Goal: Task Accomplishment & Management: Manage account settings

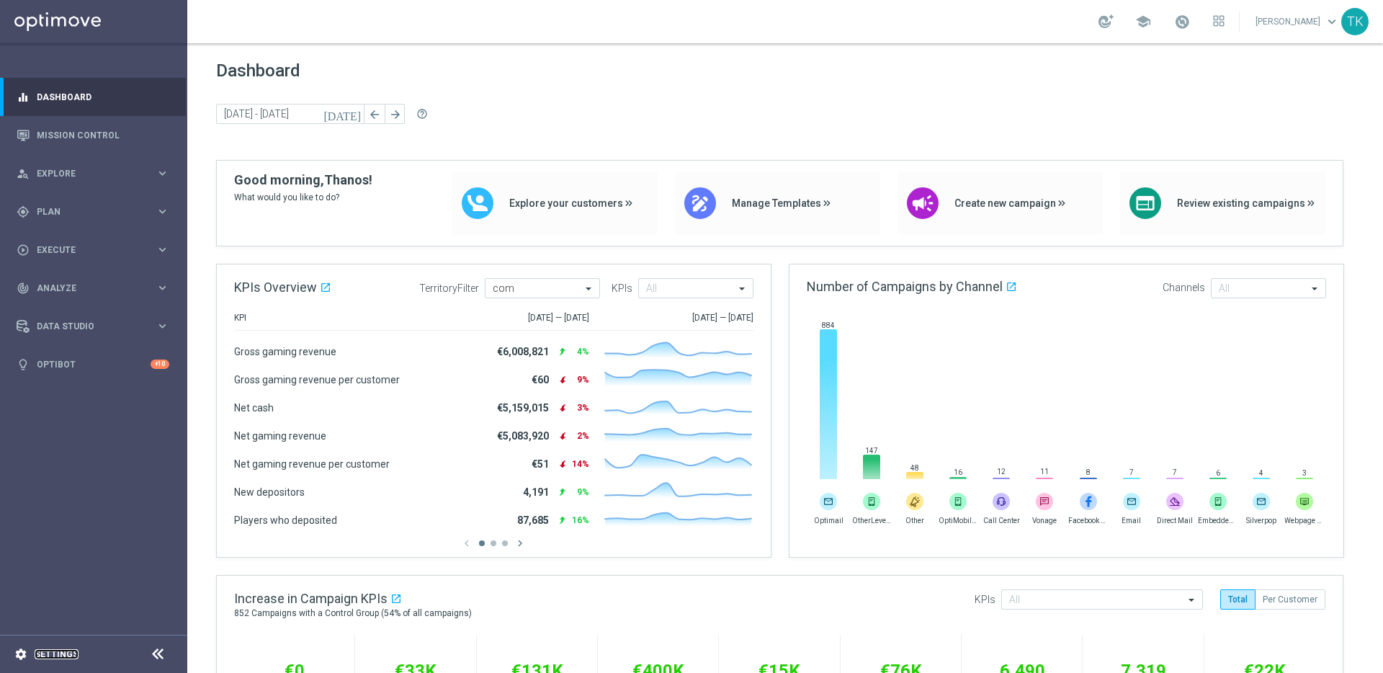
click at [60, 651] on link "Settings" at bounding box center [57, 654] width 44 height 9
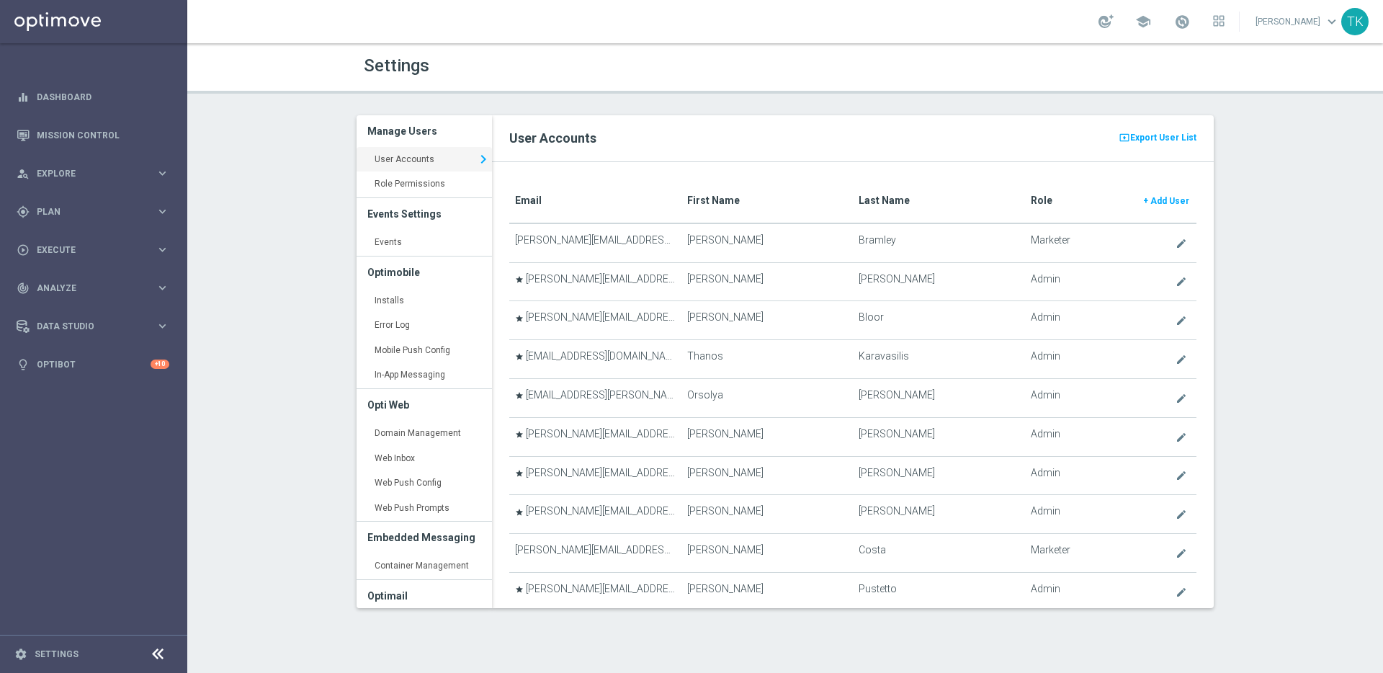
click at [669, 102] on div "Settings Manage Users User Accounts keyboard_arrow_right Role Permissions keybo…" at bounding box center [785, 358] width 1196 height 630
click at [1167, 199] on span "Add User" at bounding box center [1170, 201] width 39 height 10
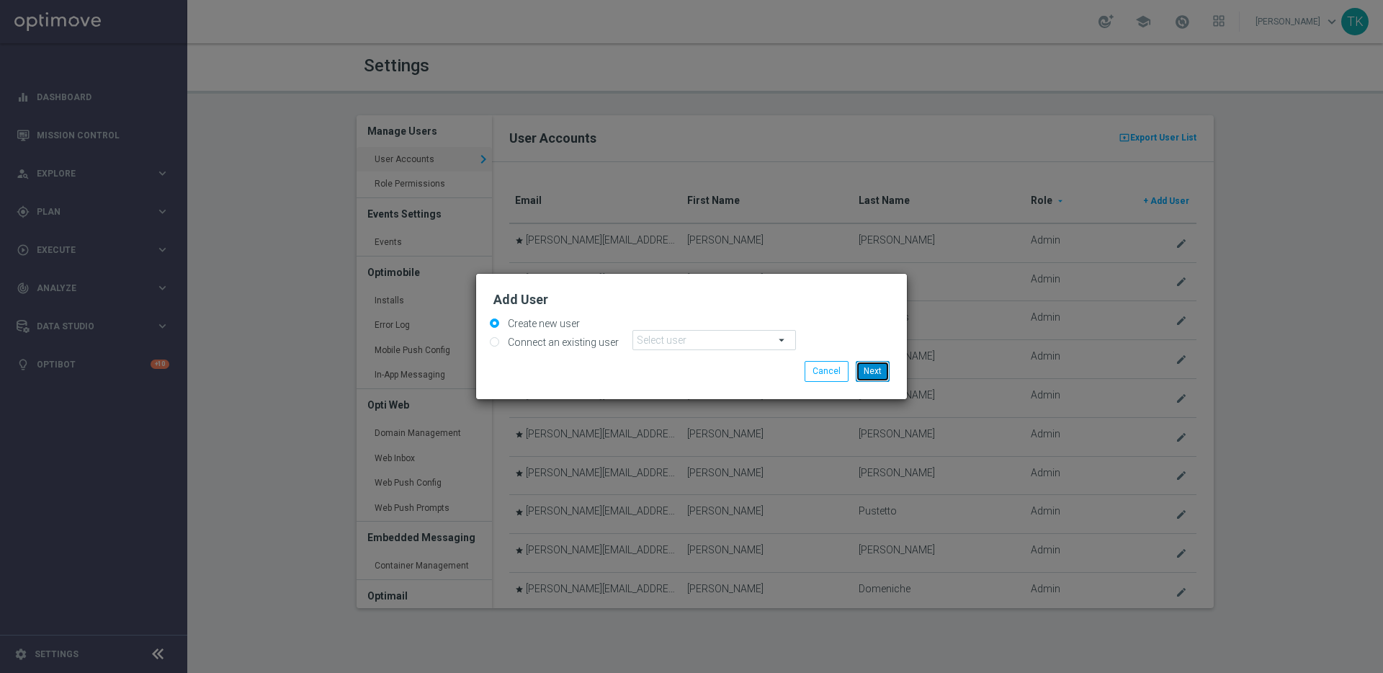
click at [883, 370] on button "Next" at bounding box center [873, 371] width 34 height 20
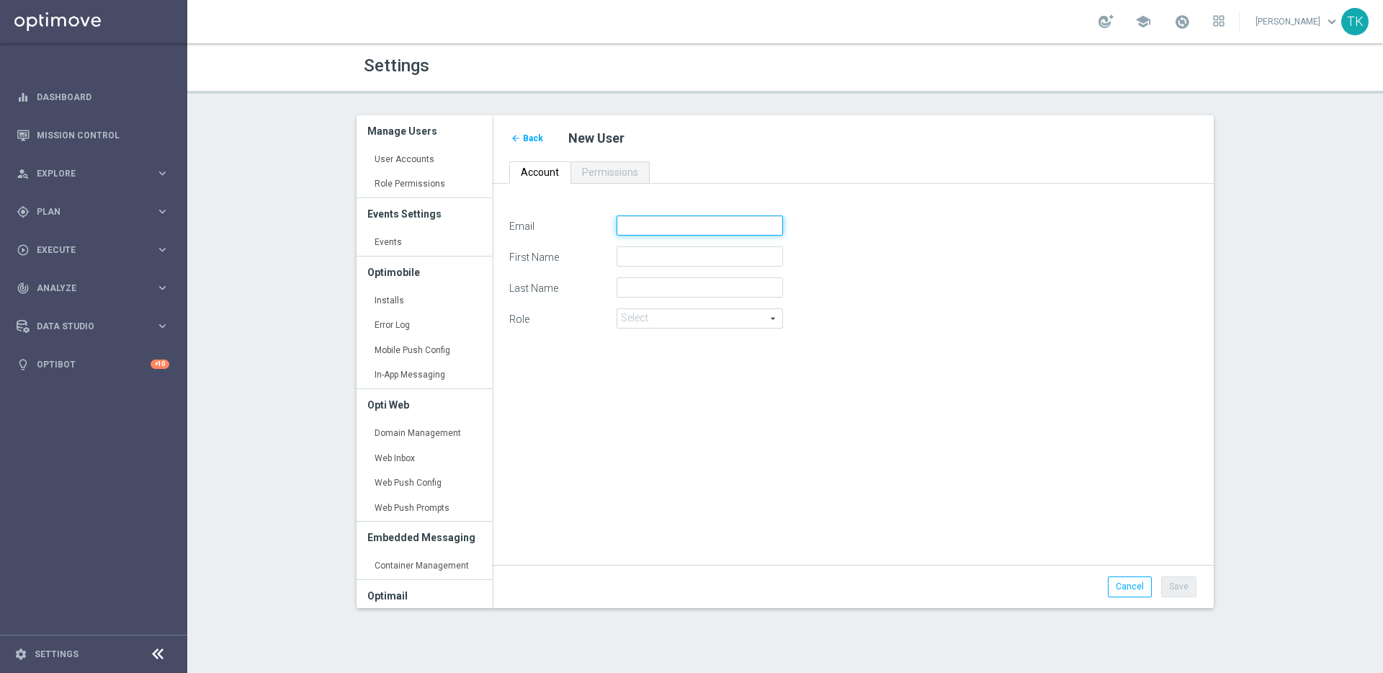
click at [639, 228] on input "Email" at bounding box center [700, 225] width 166 height 20
paste input "Mario.Leale@lottoland.com"
type input "Mario.Leale@lottoland.com"
click at [677, 258] on input "First Name" at bounding box center [700, 256] width 166 height 20
type input "Mario"
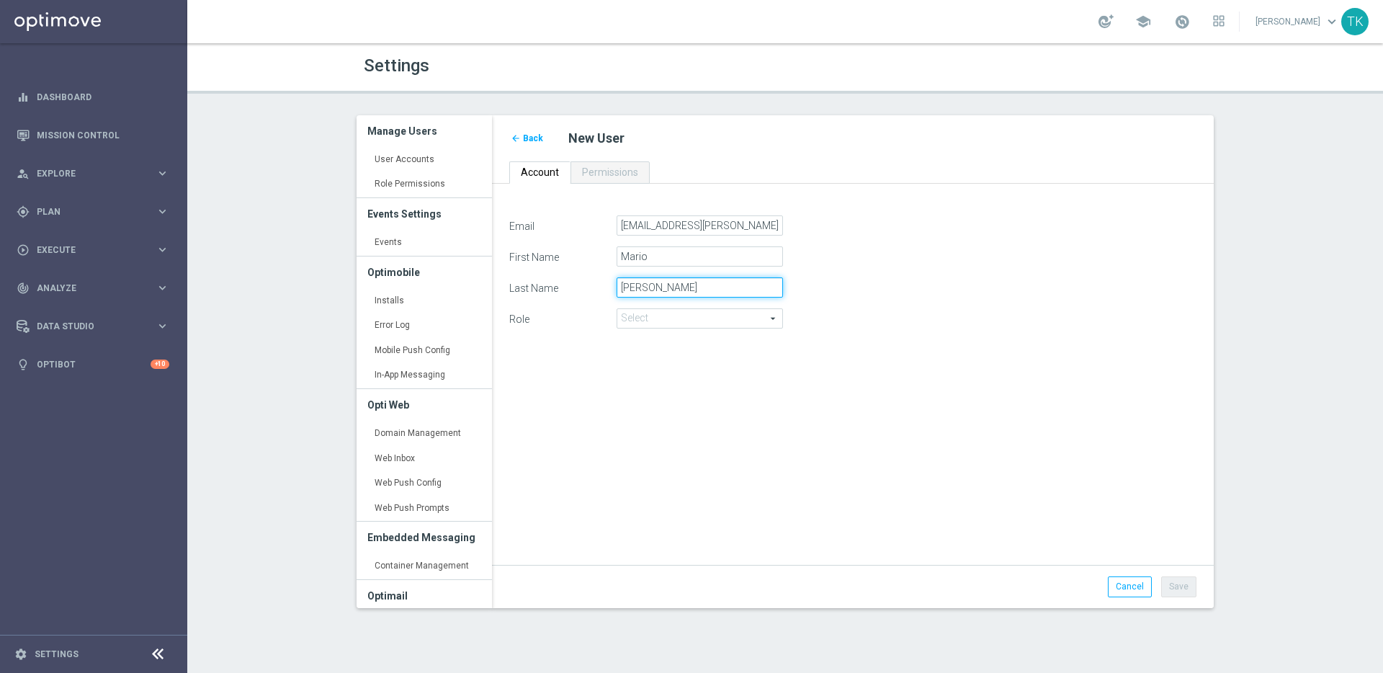
type input "Leale"
click at [754, 324] on span at bounding box center [699, 318] width 165 height 19
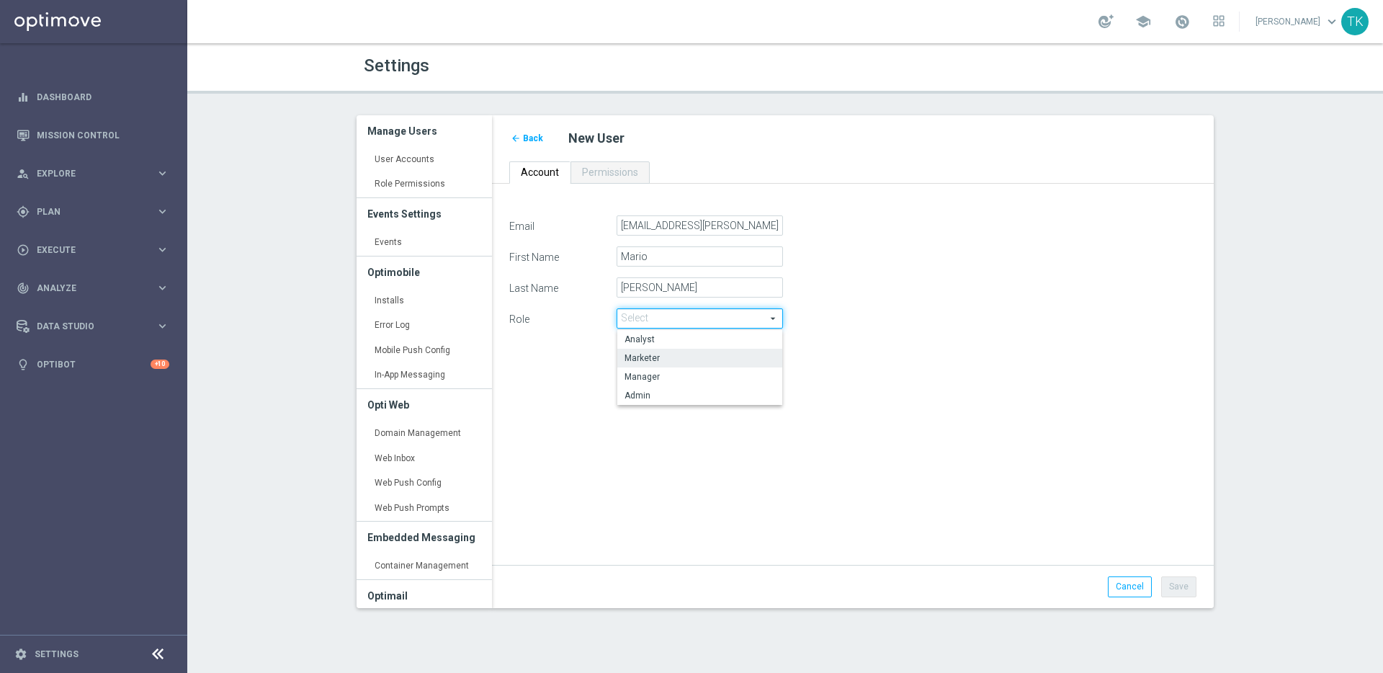
click at [744, 359] on span "Marketer" at bounding box center [700, 358] width 151 height 12
type input "Marketer"
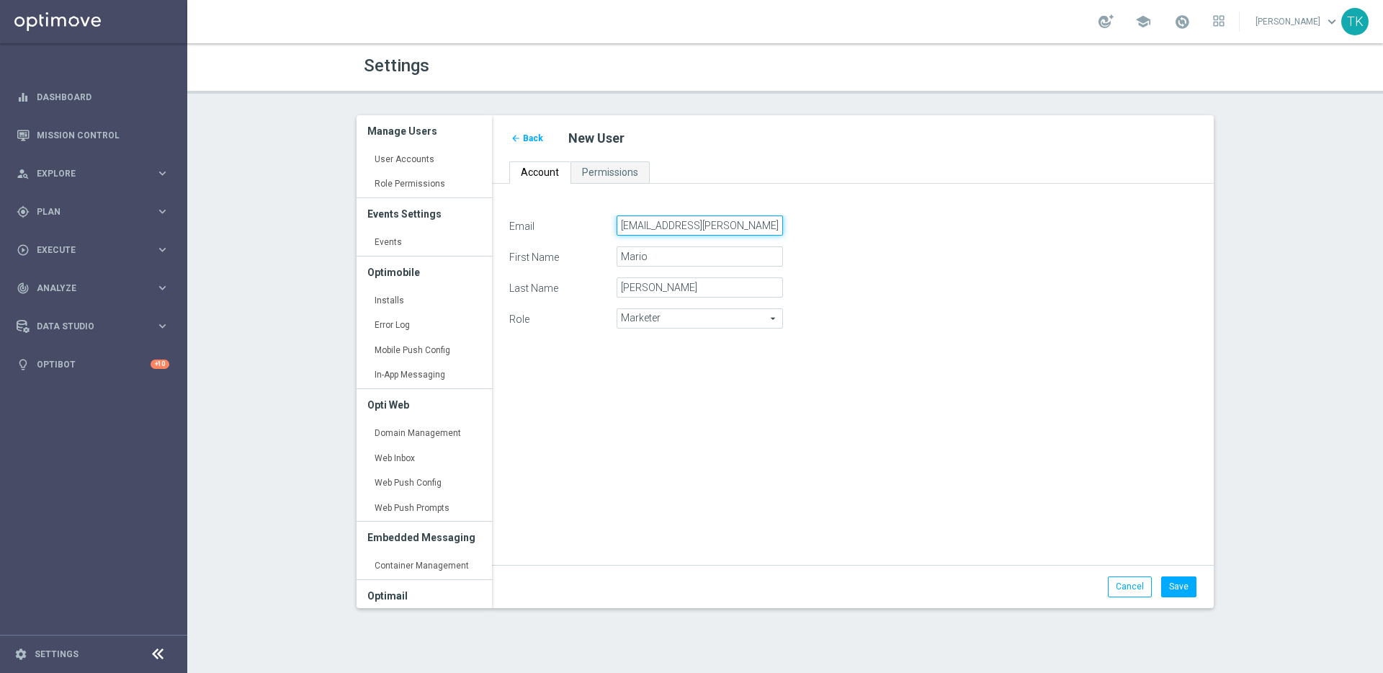
click at [661, 223] on input "Mario.Leale@lottoland.com" at bounding box center [700, 225] width 166 height 20
paste input "mario.l"
type input "mario.leale@lottoland.com"
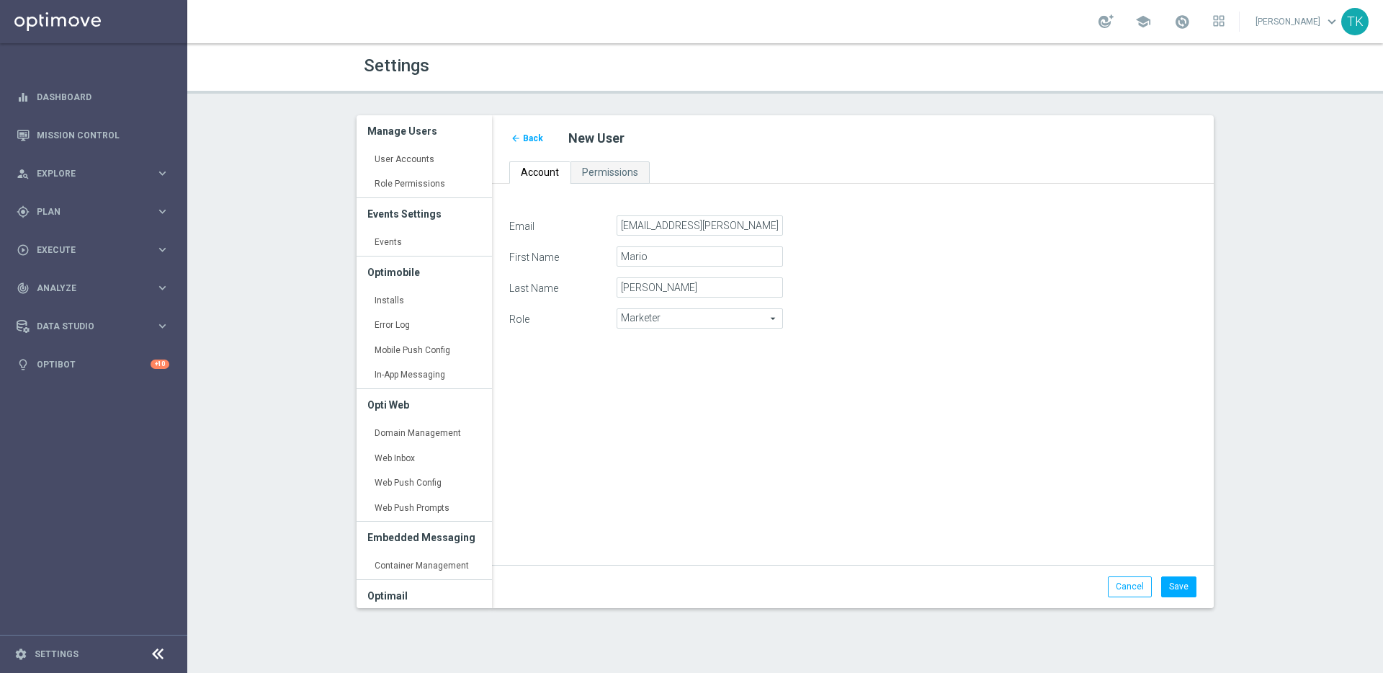
click at [857, 264] on div "First Name Mario" at bounding box center [853, 256] width 709 height 20
click at [1182, 586] on button "Save" at bounding box center [1178, 586] width 35 height 20
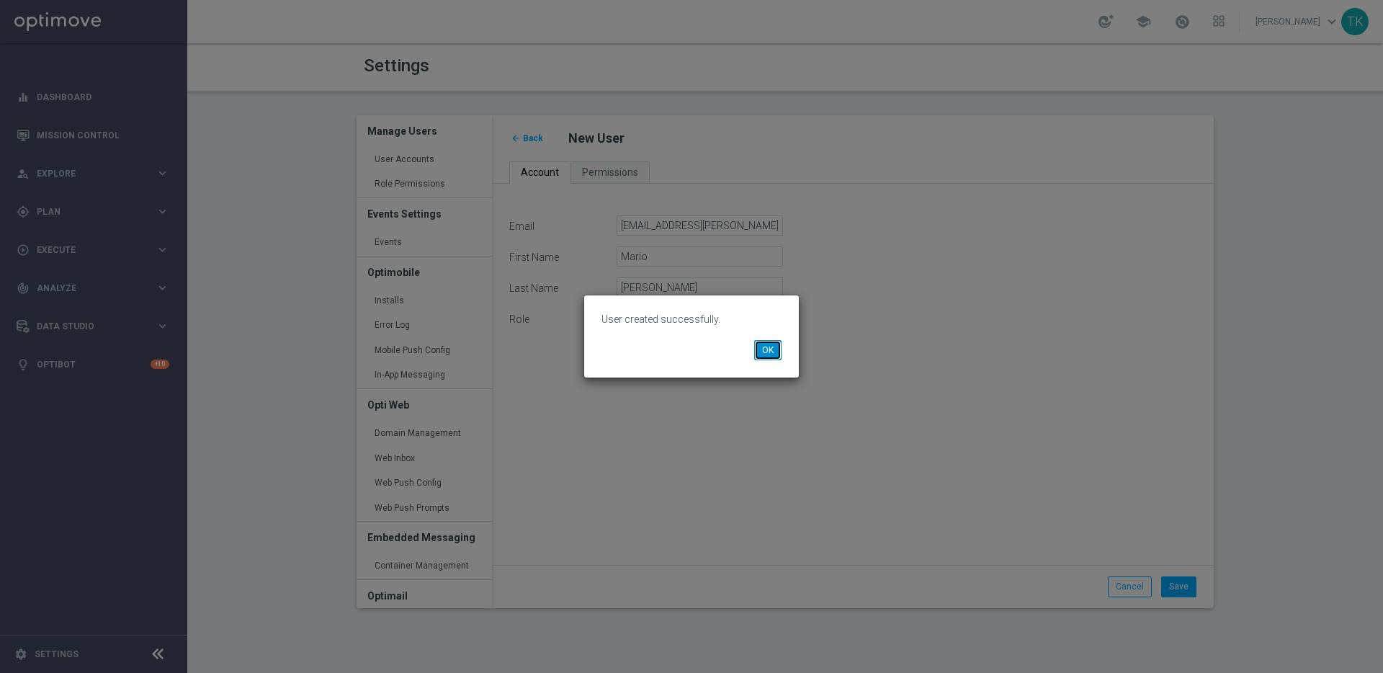
click at [770, 352] on button "OK" at bounding box center [767, 350] width 27 height 20
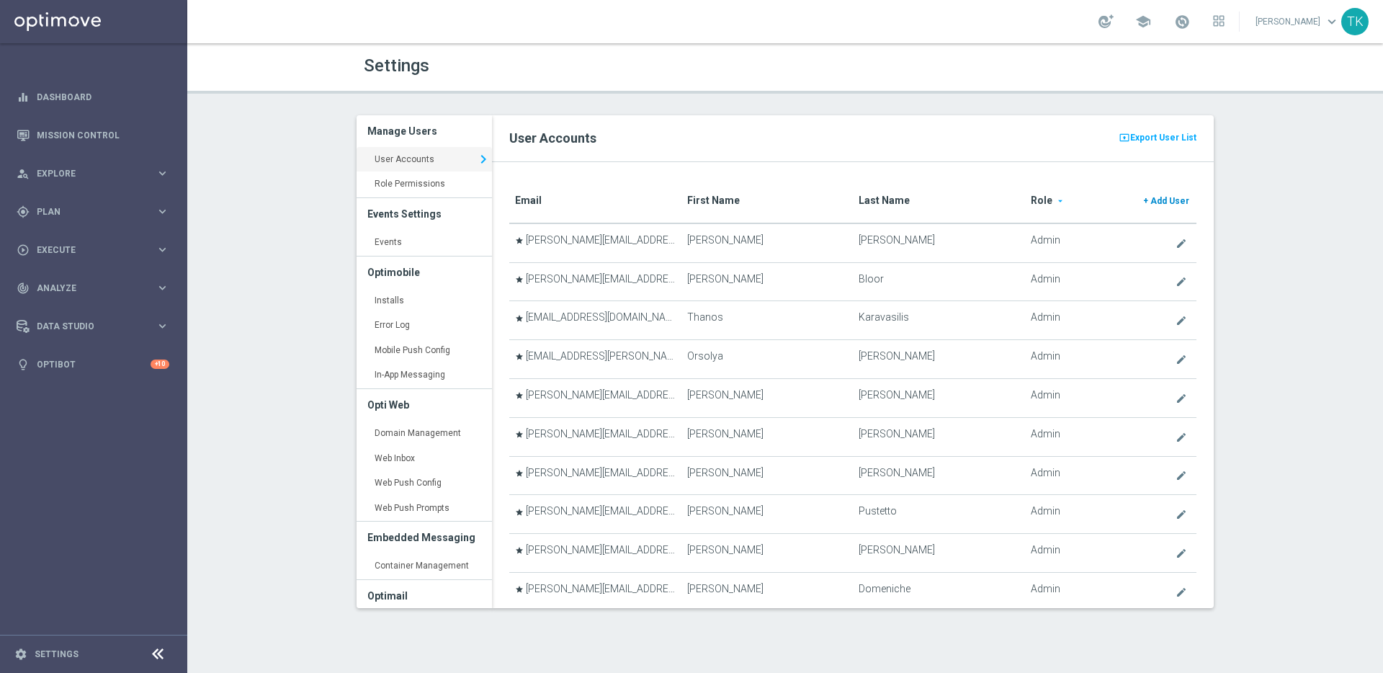
click at [1161, 200] on span "Add User" at bounding box center [1170, 201] width 39 height 10
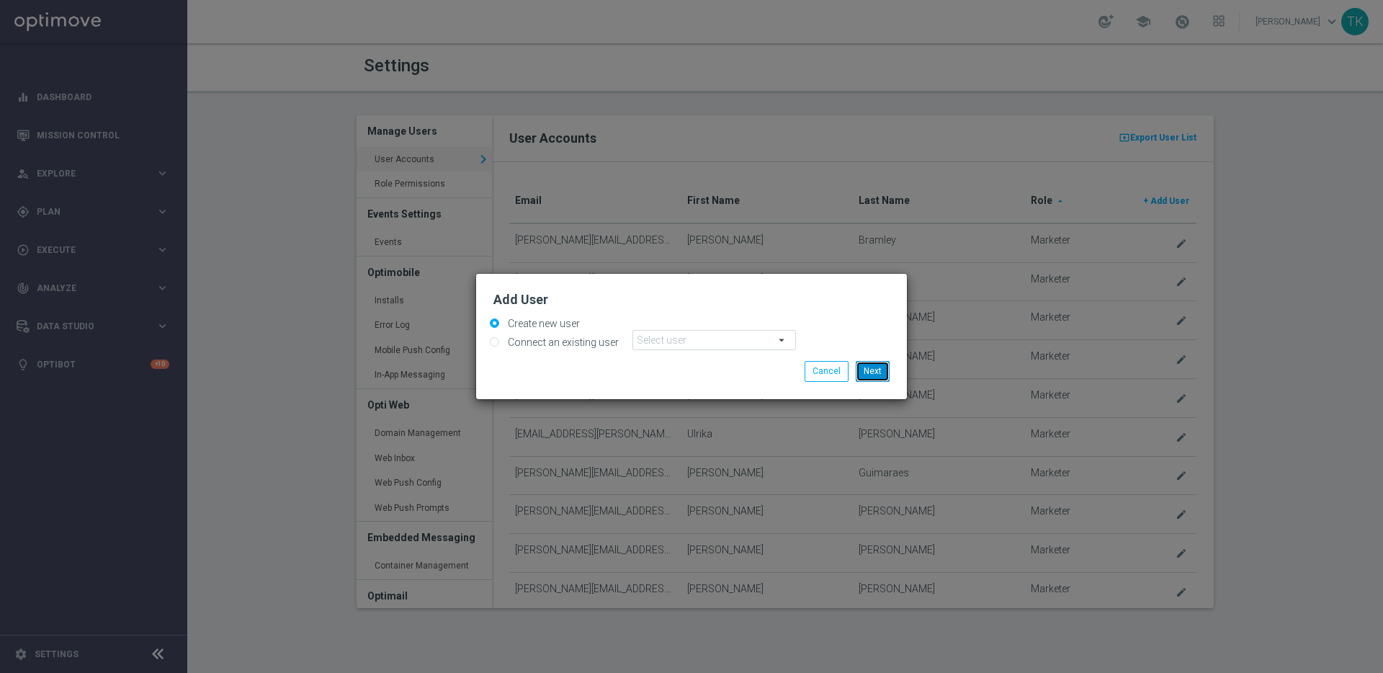
click at [884, 367] on button "Next" at bounding box center [873, 371] width 34 height 20
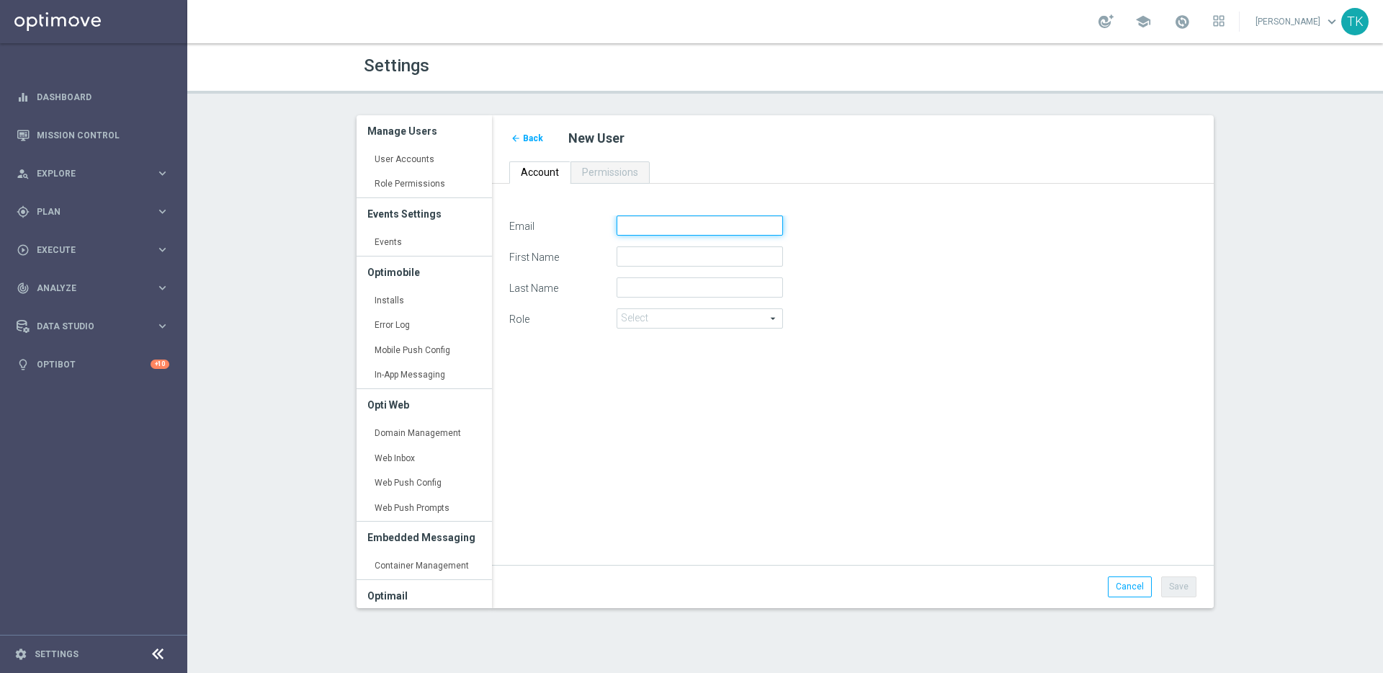
click at [630, 221] on input "Email" at bounding box center [700, 225] width 166 height 20
paste input "David.Rico@lottoland.com"
type input "David.Rico@lottoland.com"
click at [656, 257] on input "First Name" at bounding box center [700, 256] width 166 height 20
type input "David"
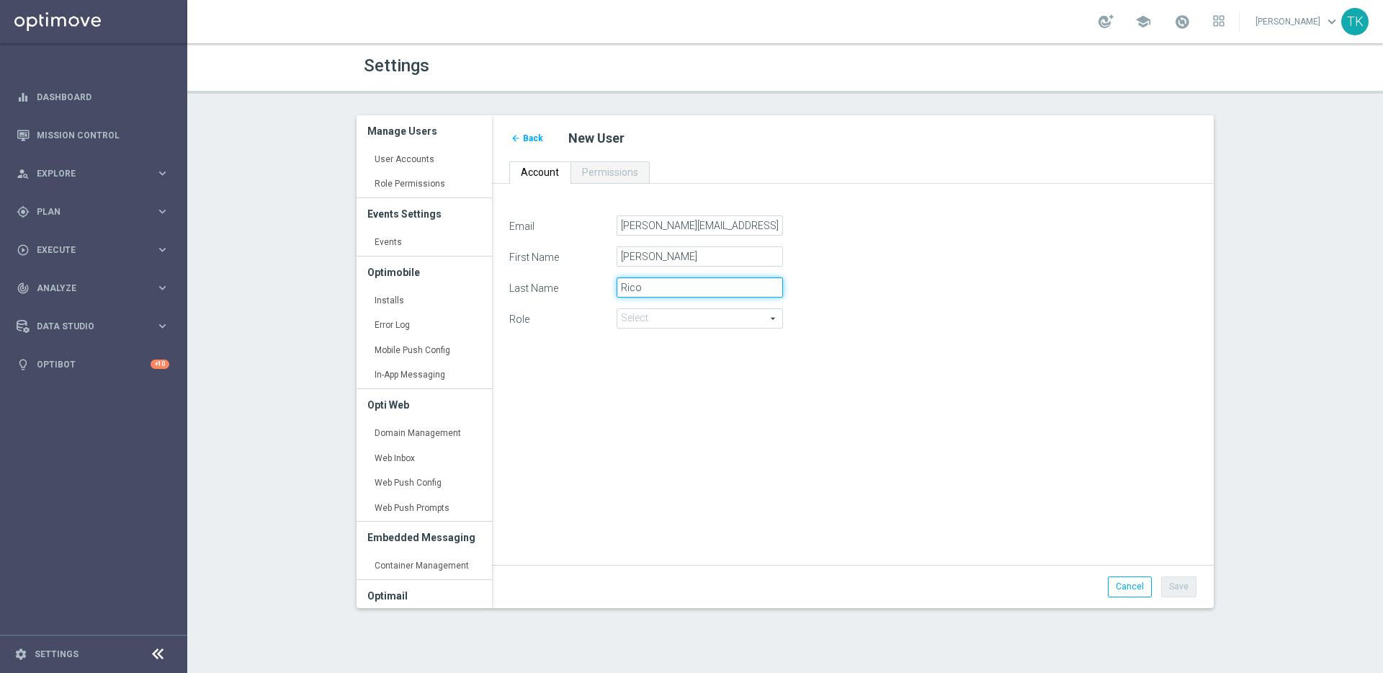
type input "Rico"
drag, startPoint x: 628, startPoint y: 222, endPoint x: 616, endPoint y: 225, distance: 11.9
click at [617, 225] on input "David.Rico@lottoland.com" at bounding box center [700, 225] width 166 height 20
click at [650, 226] on input "david.Rico@lottoland.com" at bounding box center [700, 225] width 166 height 20
type input "david.rico@lottoland.com"
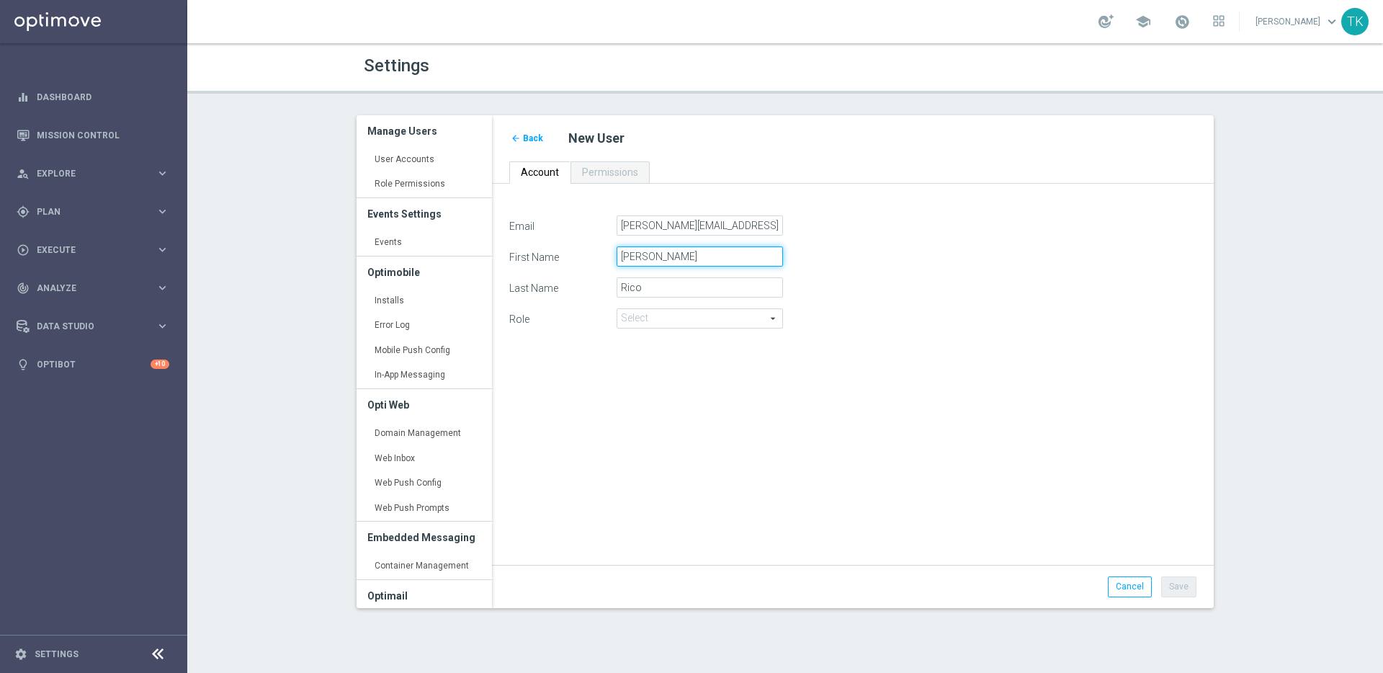
click at [677, 256] on input "David" at bounding box center [700, 256] width 166 height 20
click at [710, 319] on span at bounding box center [699, 318] width 165 height 19
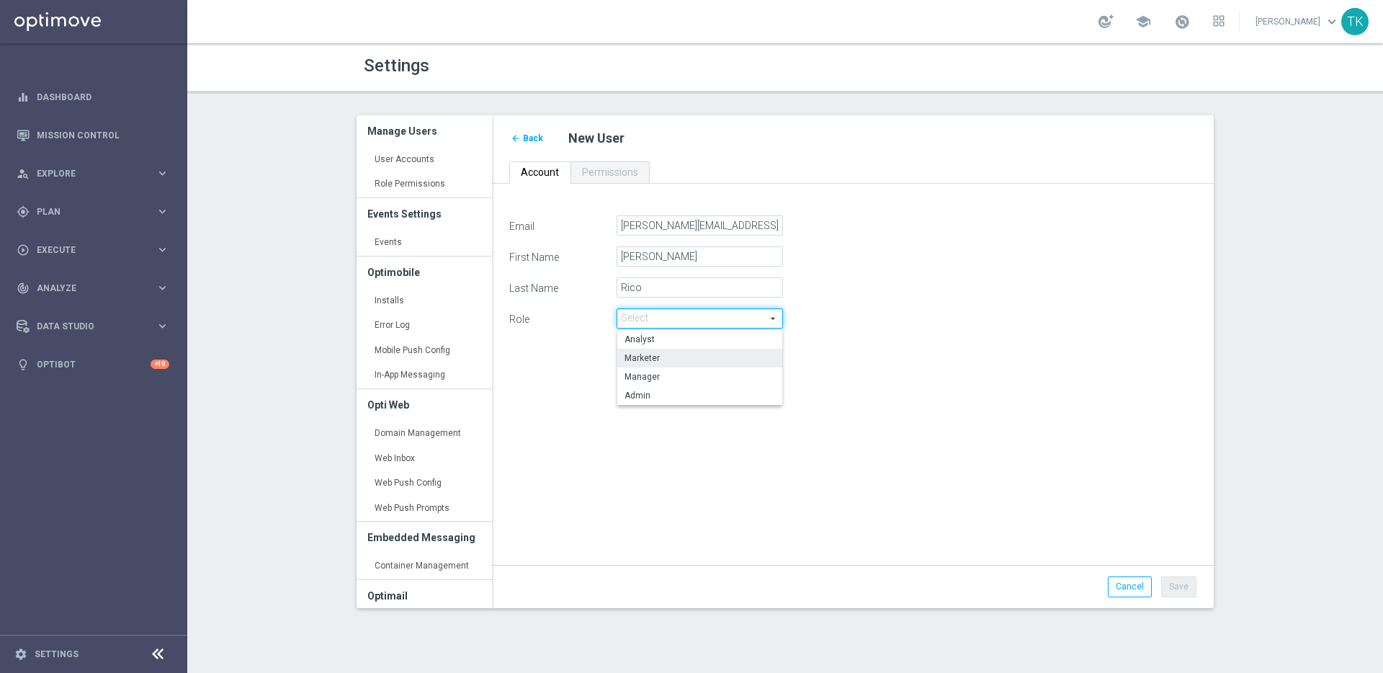
click at [701, 352] on span "Marketer" at bounding box center [700, 358] width 151 height 12
type input "Marketer"
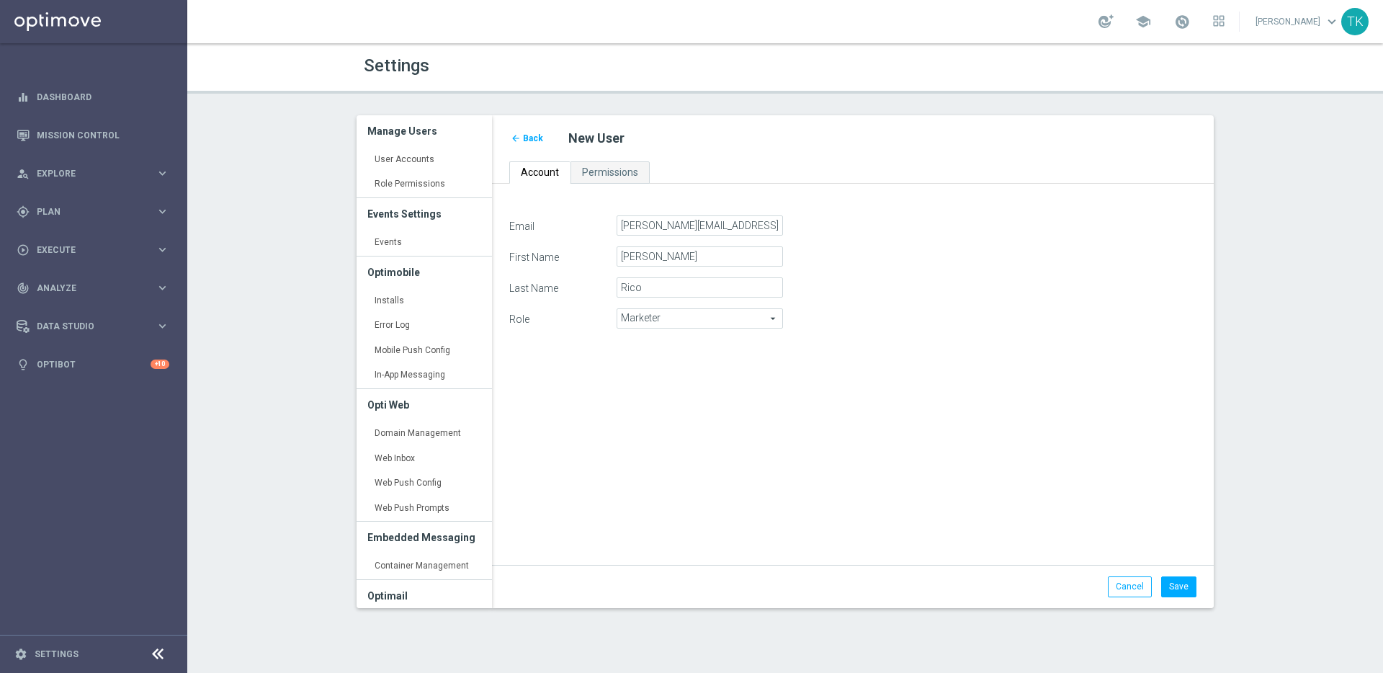
click at [770, 416] on div "Email david.rico@lottoland.com First Name David Last Name Rico Role Marketer Ma…" at bounding box center [853, 382] width 709 height 334
click at [1182, 587] on button "Save" at bounding box center [1178, 586] width 35 height 20
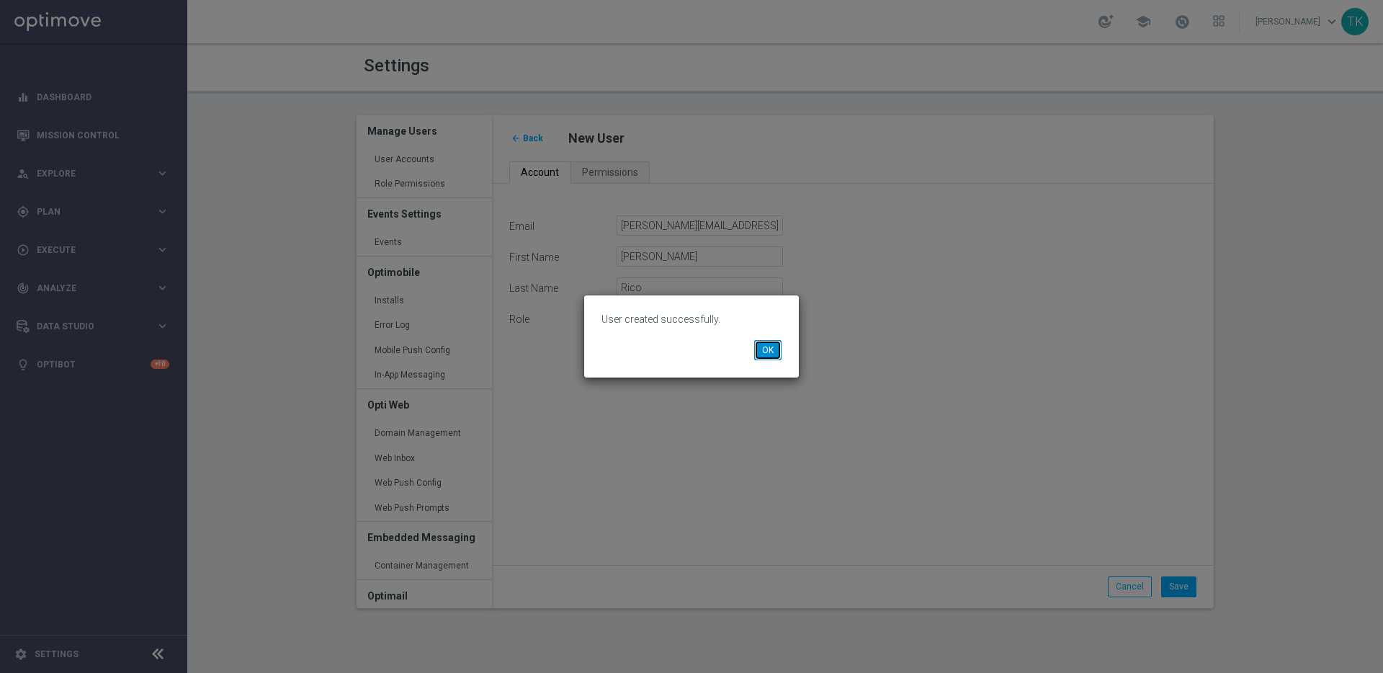
drag, startPoint x: 775, startPoint y: 355, endPoint x: 767, endPoint y: 359, distance: 8.7
click at [775, 355] on button "OK" at bounding box center [767, 350] width 27 height 20
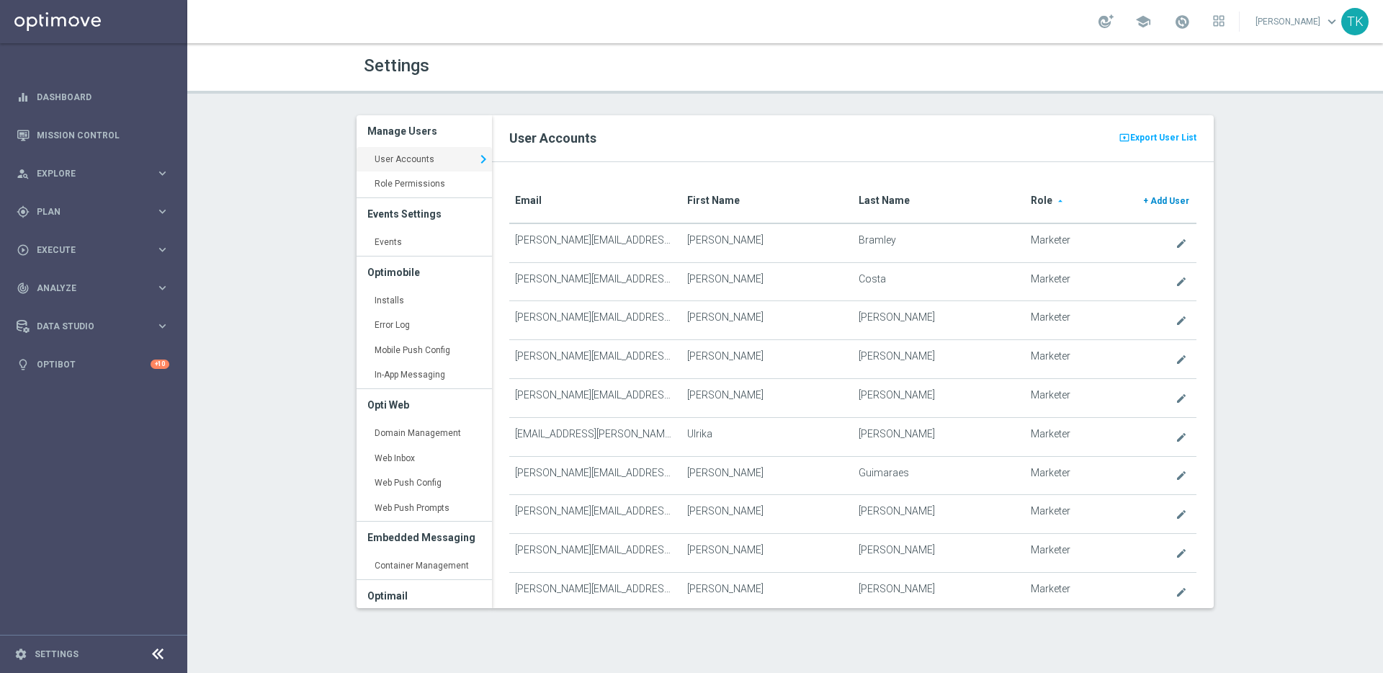
click at [1161, 198] on span "Add User" at bounding box center [1170, 201] width 39 height 10
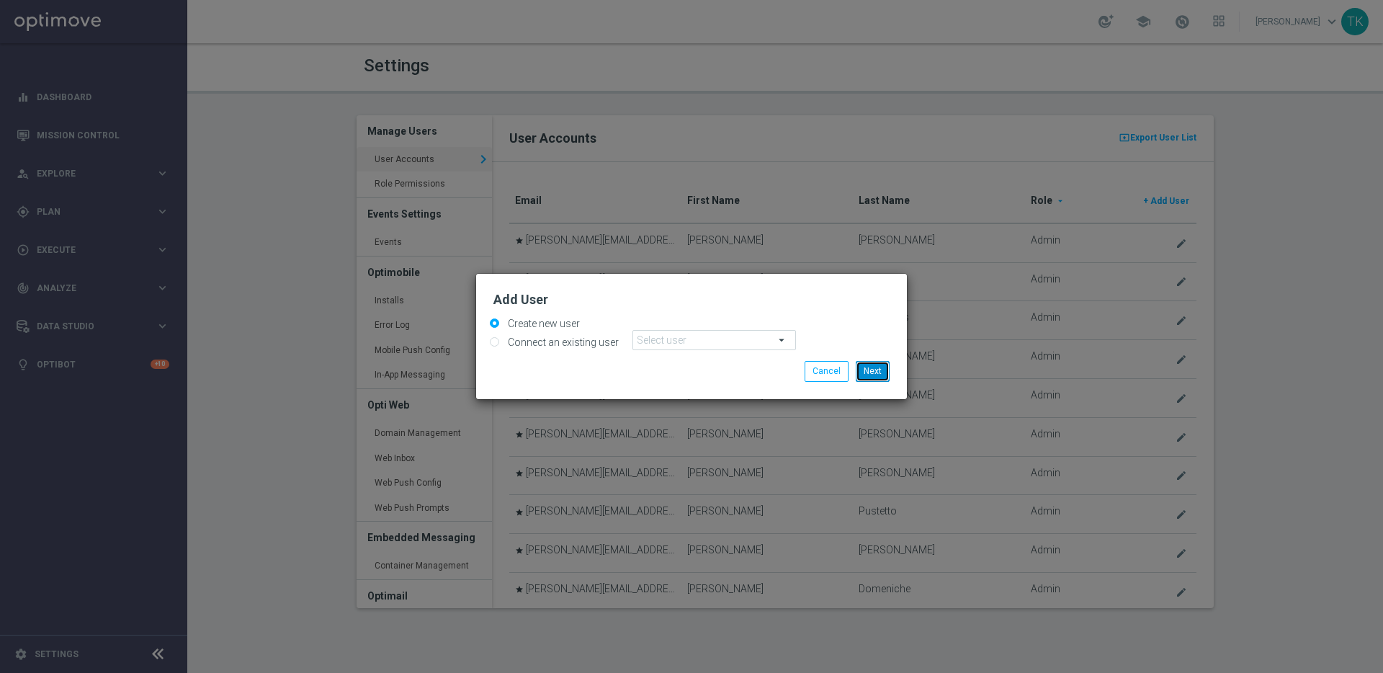
click at [879, 373] on button "Next" at bounding box center [873, 371] width 34 height 20
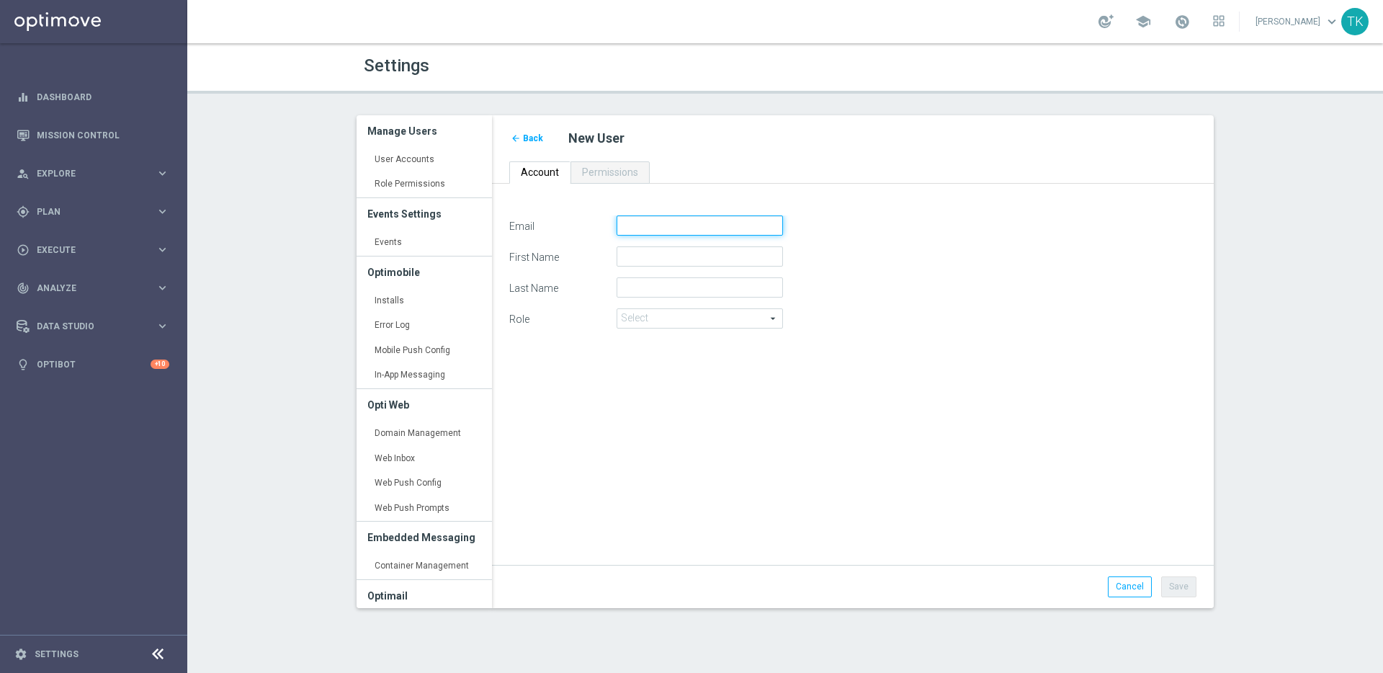
click at [637, 223] on input "Email" at bounding box center [700, 225] width 166 height 20
paste input "katalin.szocs@lottolandexternal.com"
type input "katalin.szocs@lottolandexternal.com"
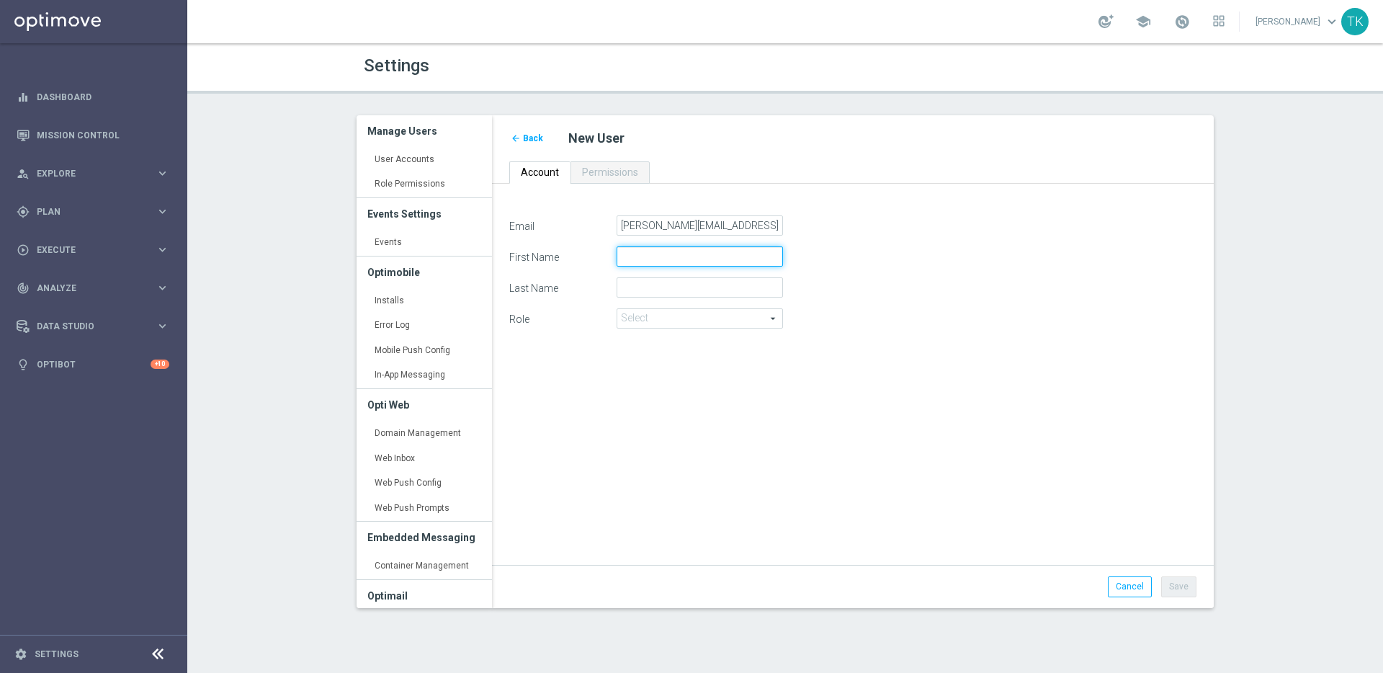
click at [685, 257] on input "First Name" at bounding box center [700, 256] width 166 height 20
type input "Katalin"
type input "Szocs"
click at [730, 316] on span at bounding box center [699, 318] width 165 height 19
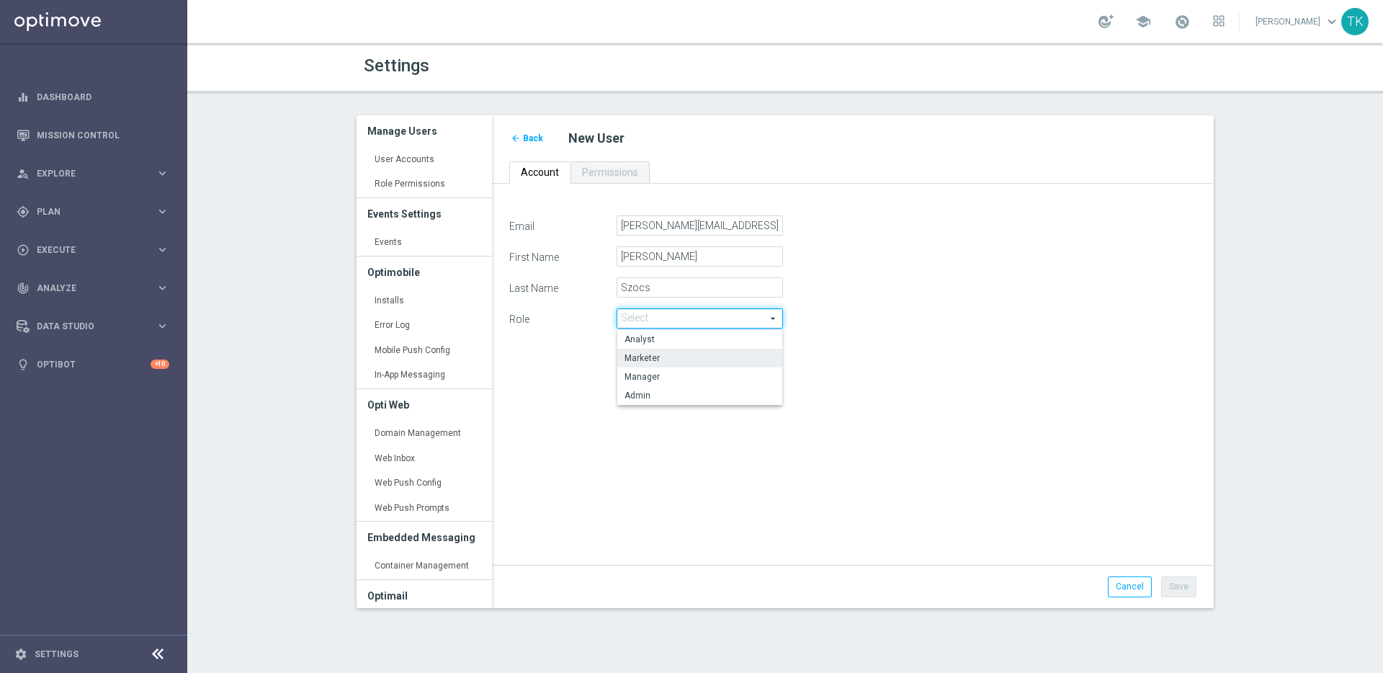
click at [726, 354] on span "Marketer" at bounding box center [700, 358] width 151 height 12
type input "Marketer"
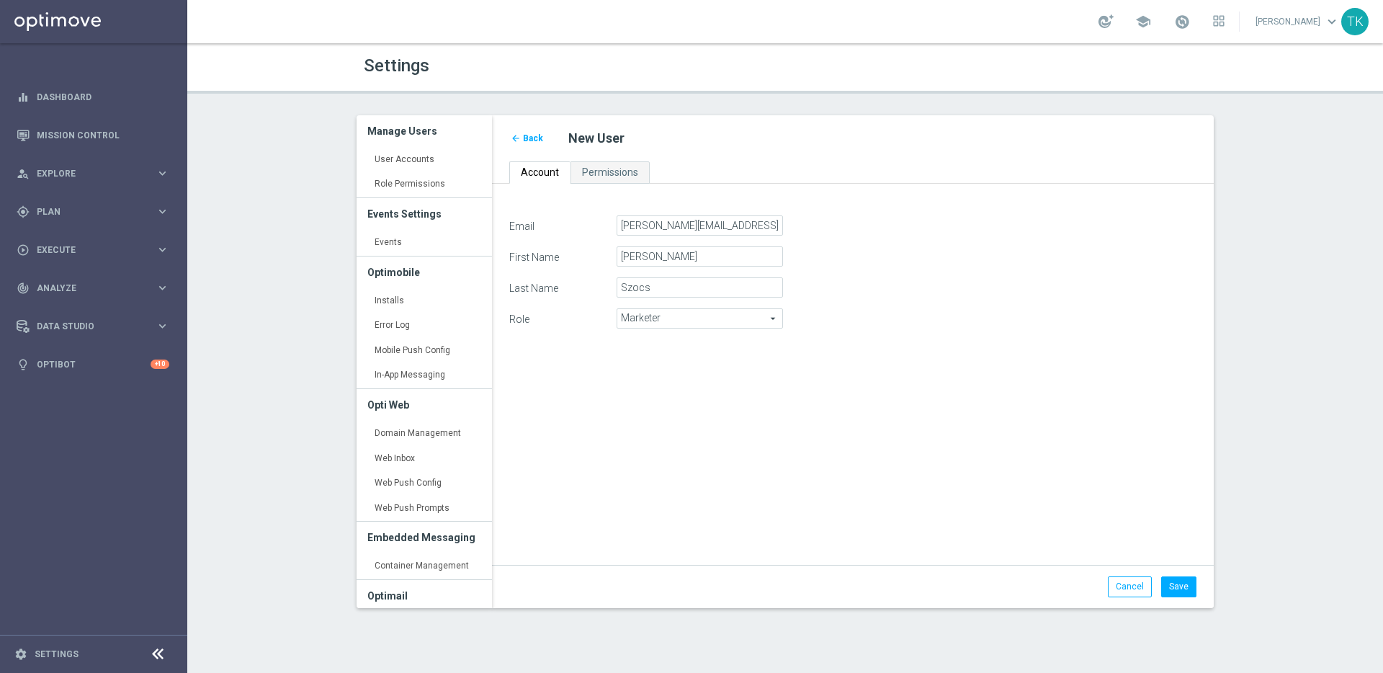
click at [824, 427] on div "Email katalin.szocs@lottolandexternal.com First Name Katalin Last Name Szocs Ro…" at bounding box center [853, 382] width 709 height 334
click at [1184, 581] on button "Save" at bounding box center [1178, 586] width 35 height 20
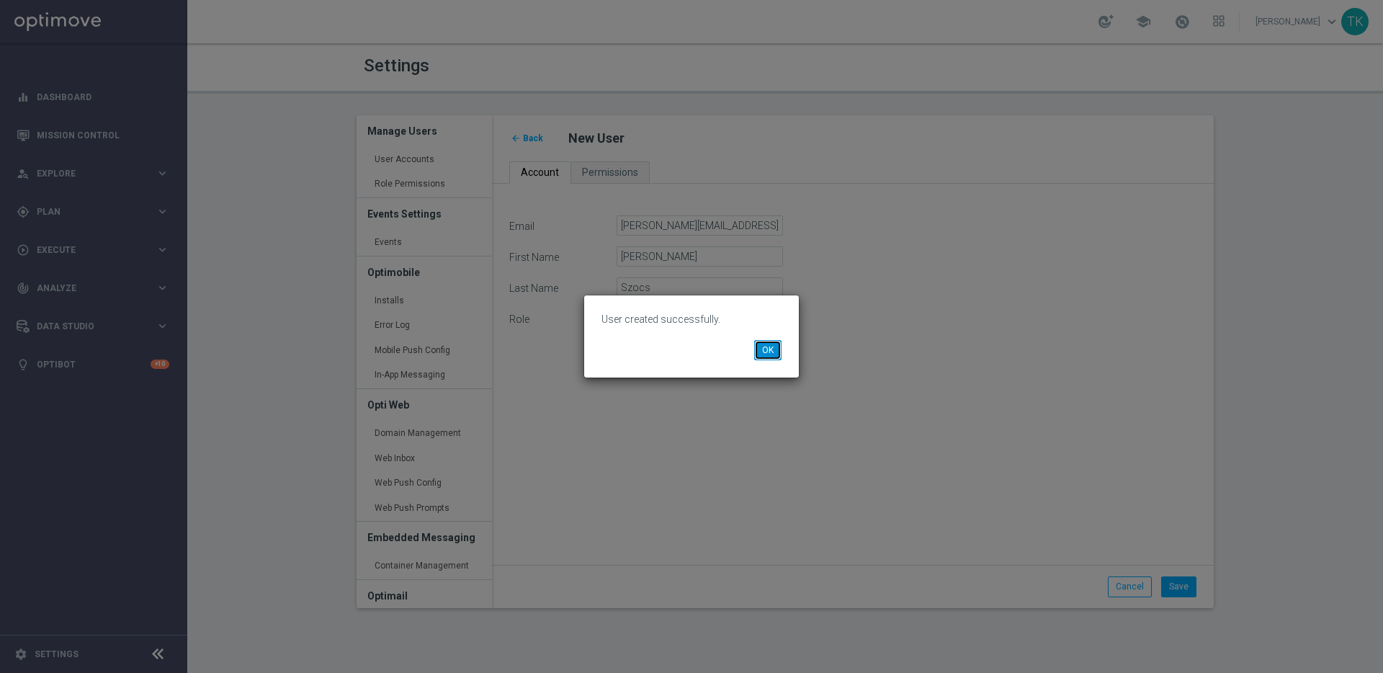
click at [758, 351] on button "OK" at bounding box center [767, 350] width 27 height 20
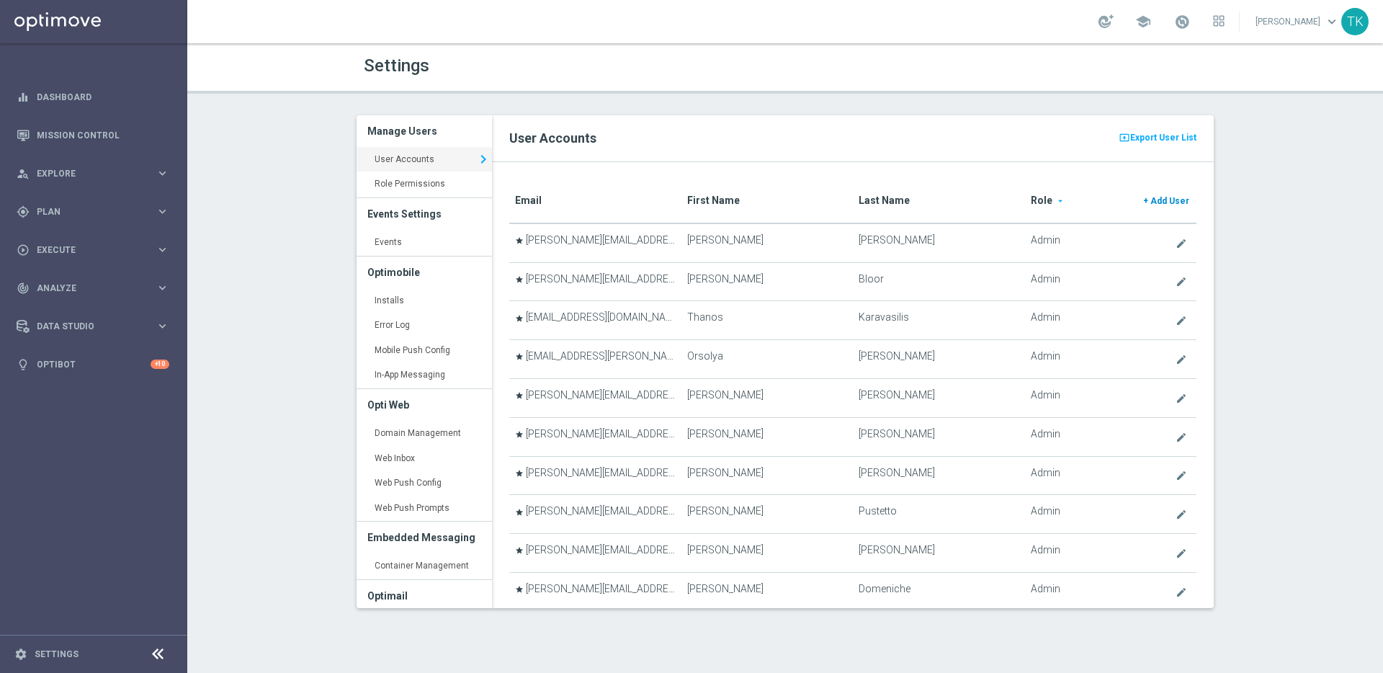
click at [1167, 197] on span "Add User" at bounding box center [1170, 201] width 39 height 10
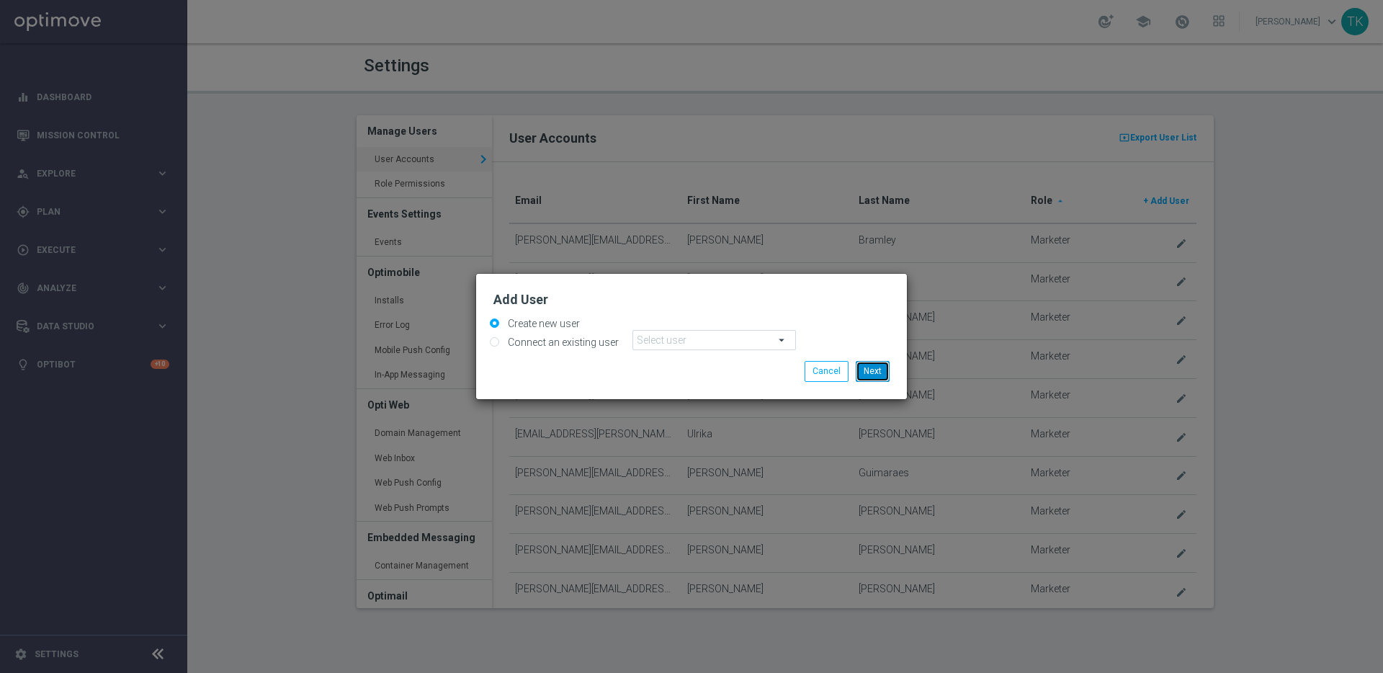
click at [879, 365] on button "Next" at bounding box center [873, 371] width 34 height 20
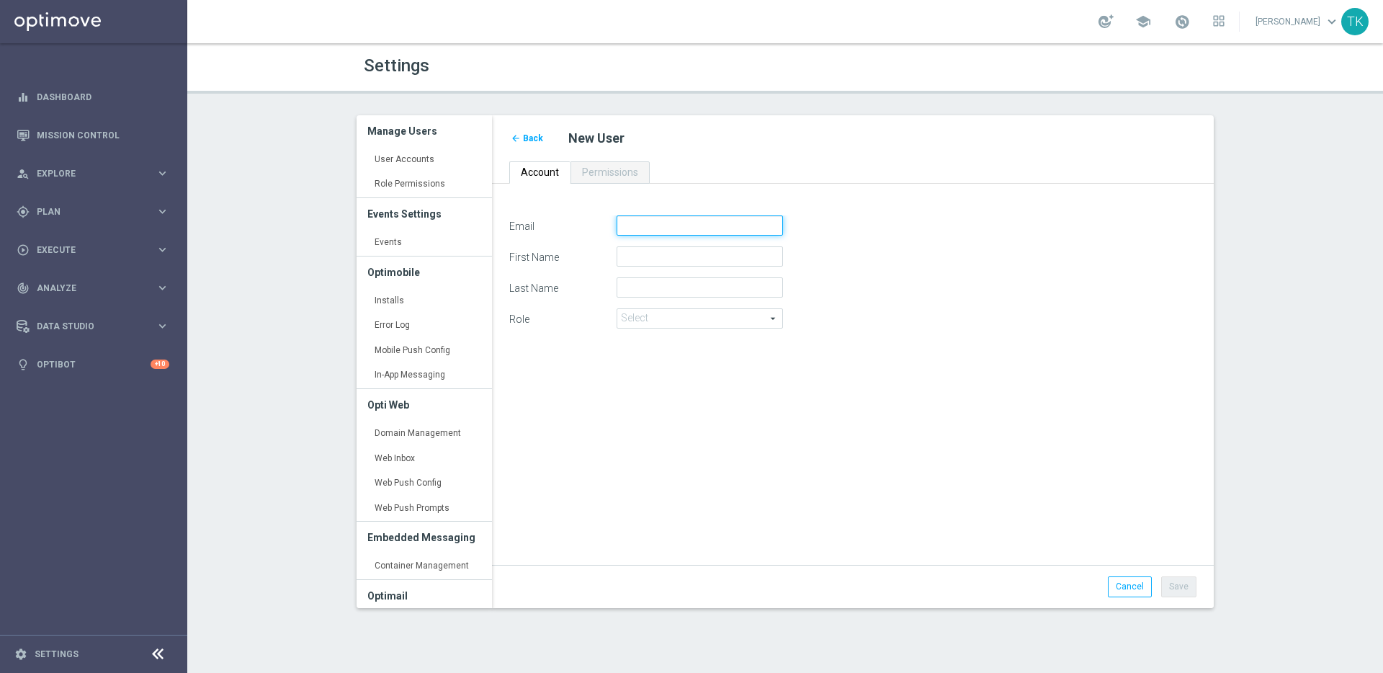
click at [656, 228] on input "Email" at bounding box center [700, 225] width 166 height 20
paste input "marcin.okroy@lottoland.com"
type input "marcin.okroy@lottoland.com"
click at [664, 257] on input "First Name" at bounding box center [700, 256] width 166 height 20
type input "Marcin"
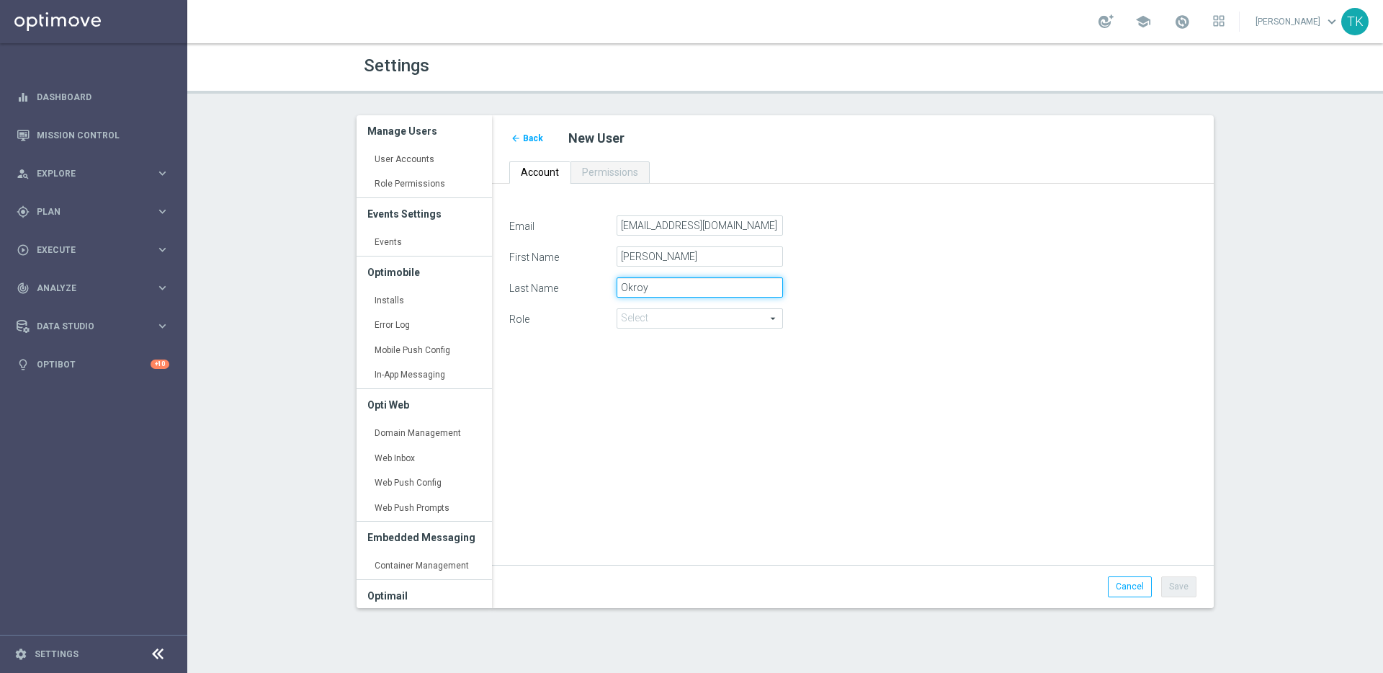
type input "Okroy"
click at [699, 320] on span at bounding box center [699, 318] width 165 height 19
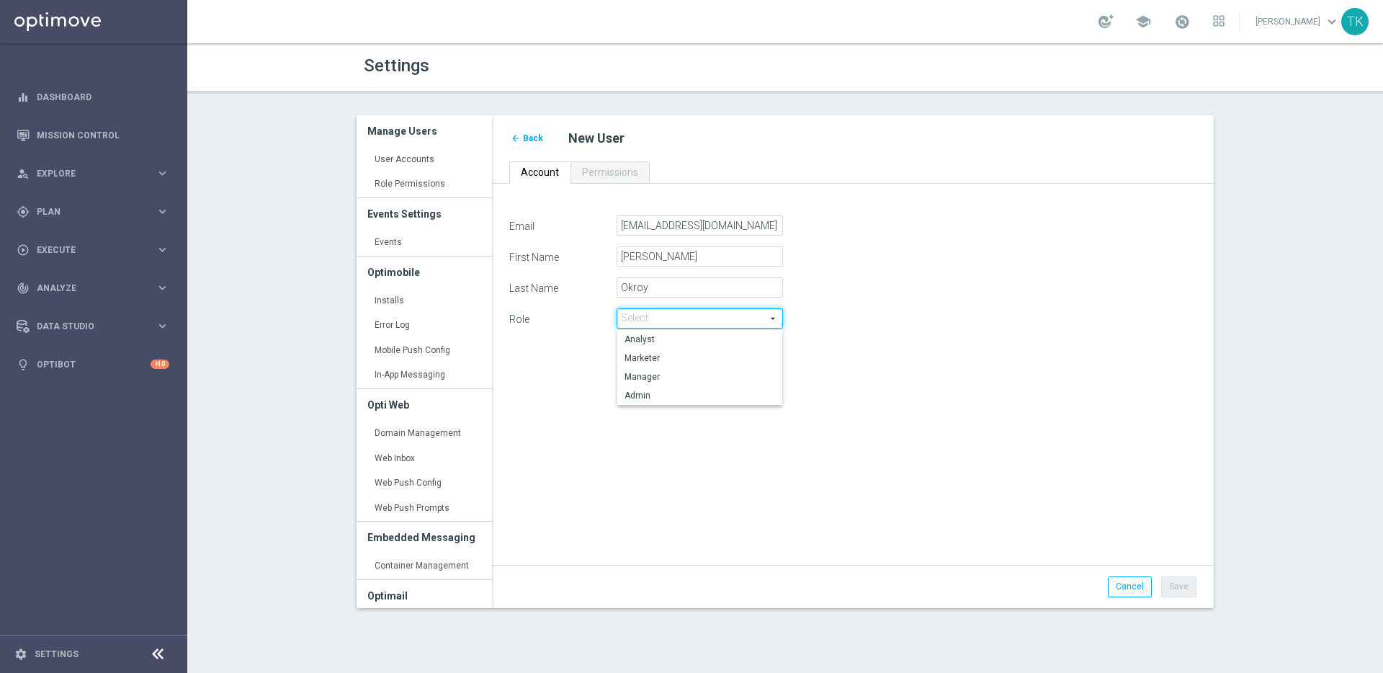
click at [709, 350] on label "Marketer" at bounding box center [699, 358] width 165 height 19
type input "Marketer"
click at [1015, 514] on div "Email marcin.okroy@lottoland.com First Name Marcin Last Name Okroy Role Markete…" at bounding box center [853, 382] width 709 height 334
click at [1179, 588] on button "Save" at bounding box center [1178, 586] width 35 height 20
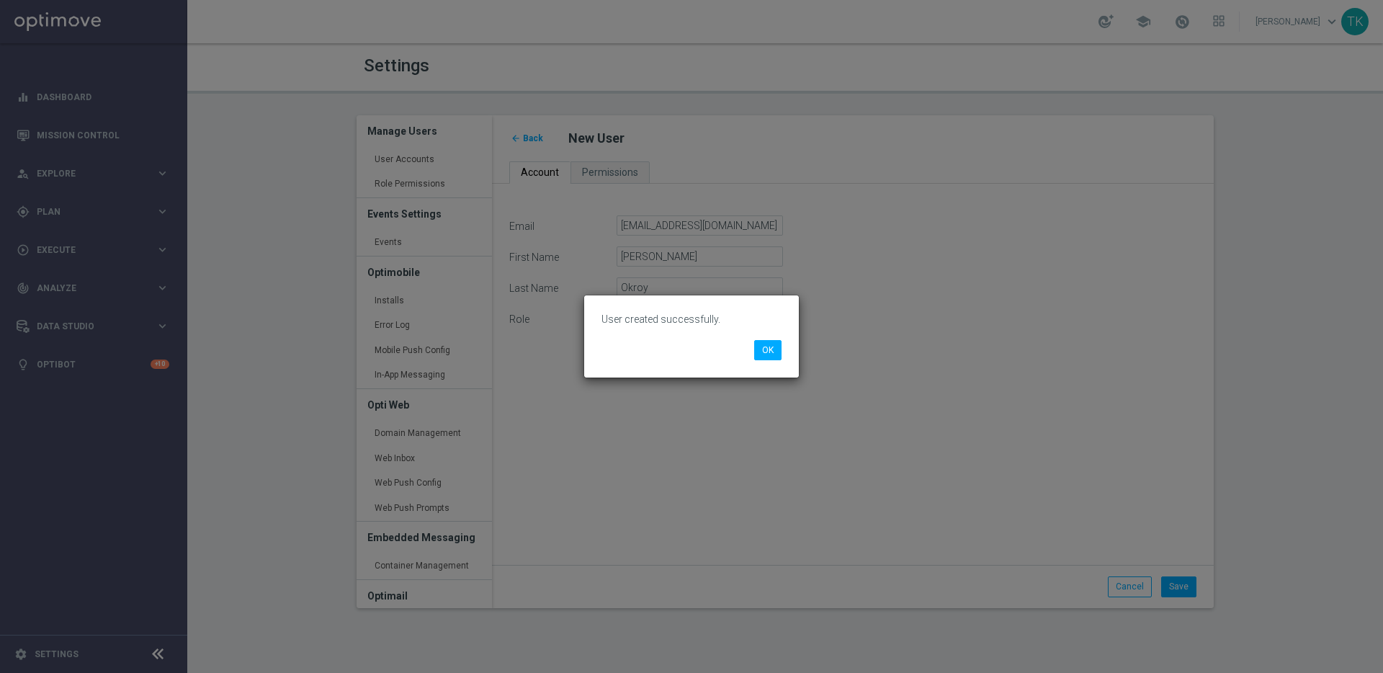
click at [668, 322] on p "User created successfully." at bounding box center [692, 319] width 180 height 13
copy div "User created successfully. OK"
drag, startPoint x: 775, startPoint y: 352, endPoint x: 495, endPoint y: 89, distance: 383.3
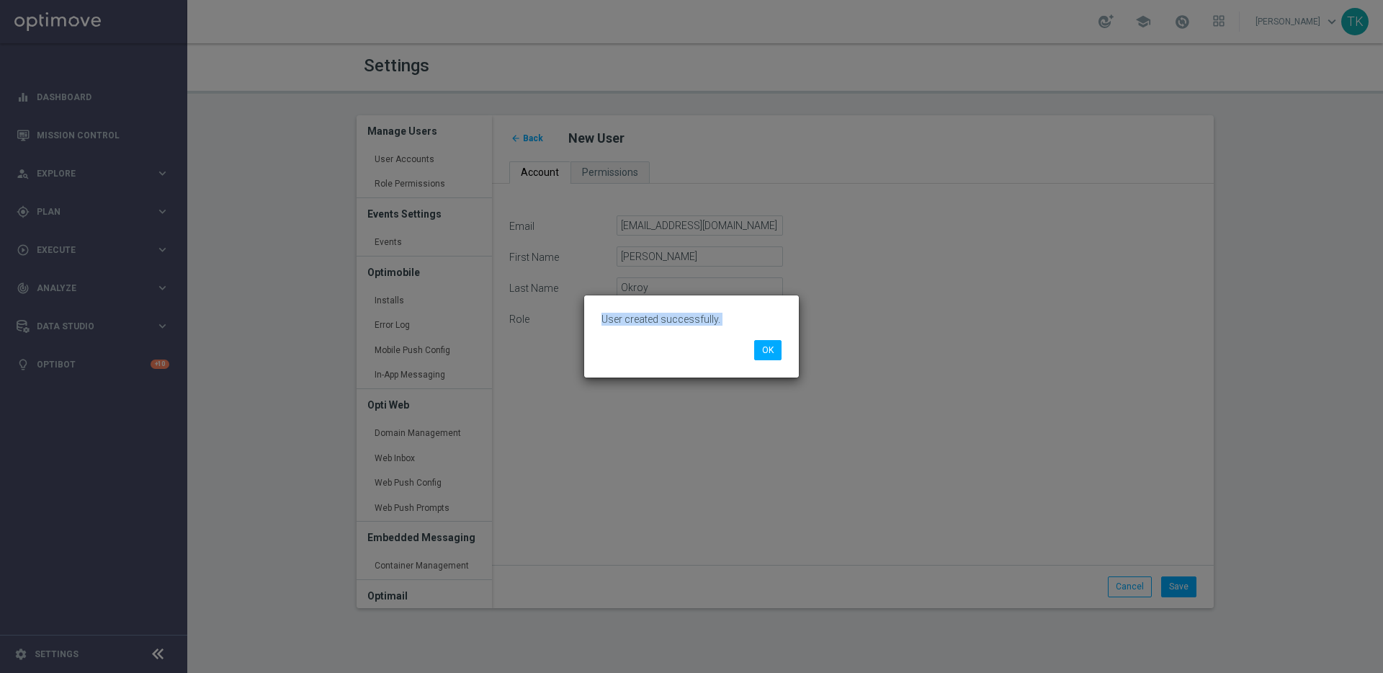
click at [774, 352] on button "OK" at bounding box center [767, 350] width 27 height 20
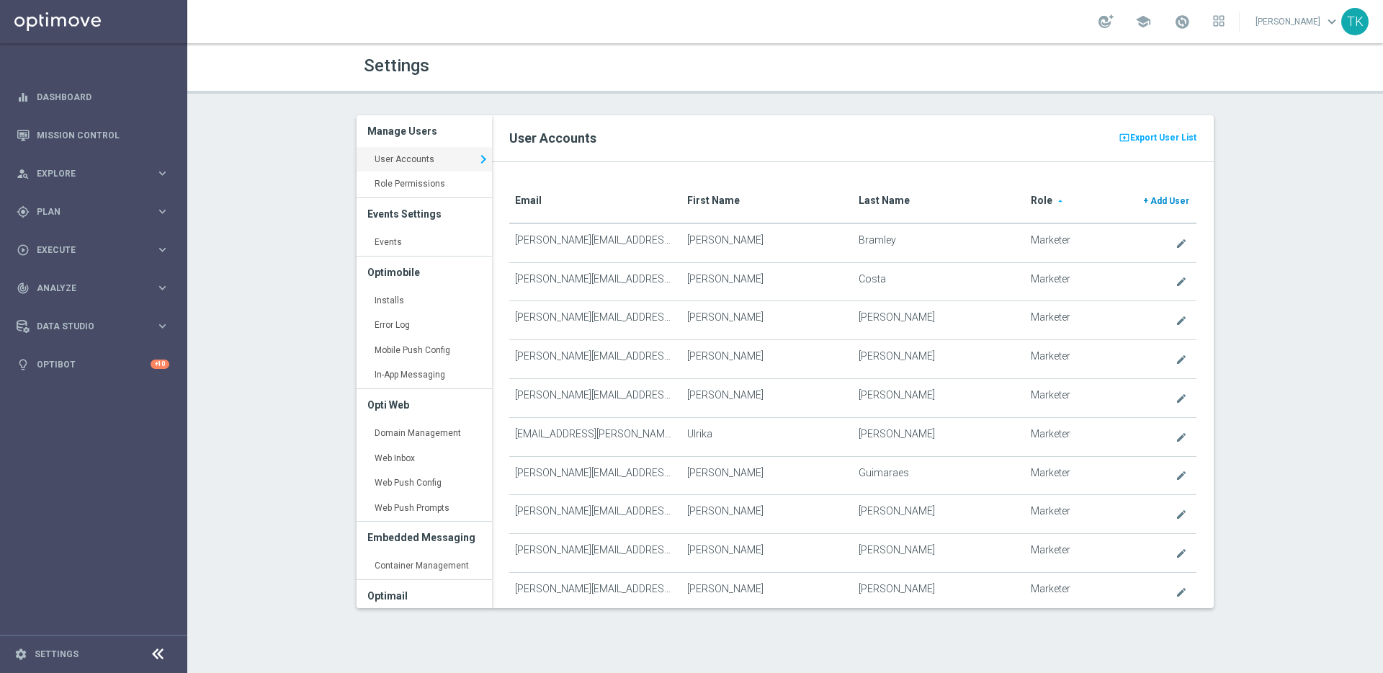
click at [1170, 198] on span "Add User" at bounding box center [1170, 201] width 39 height 10
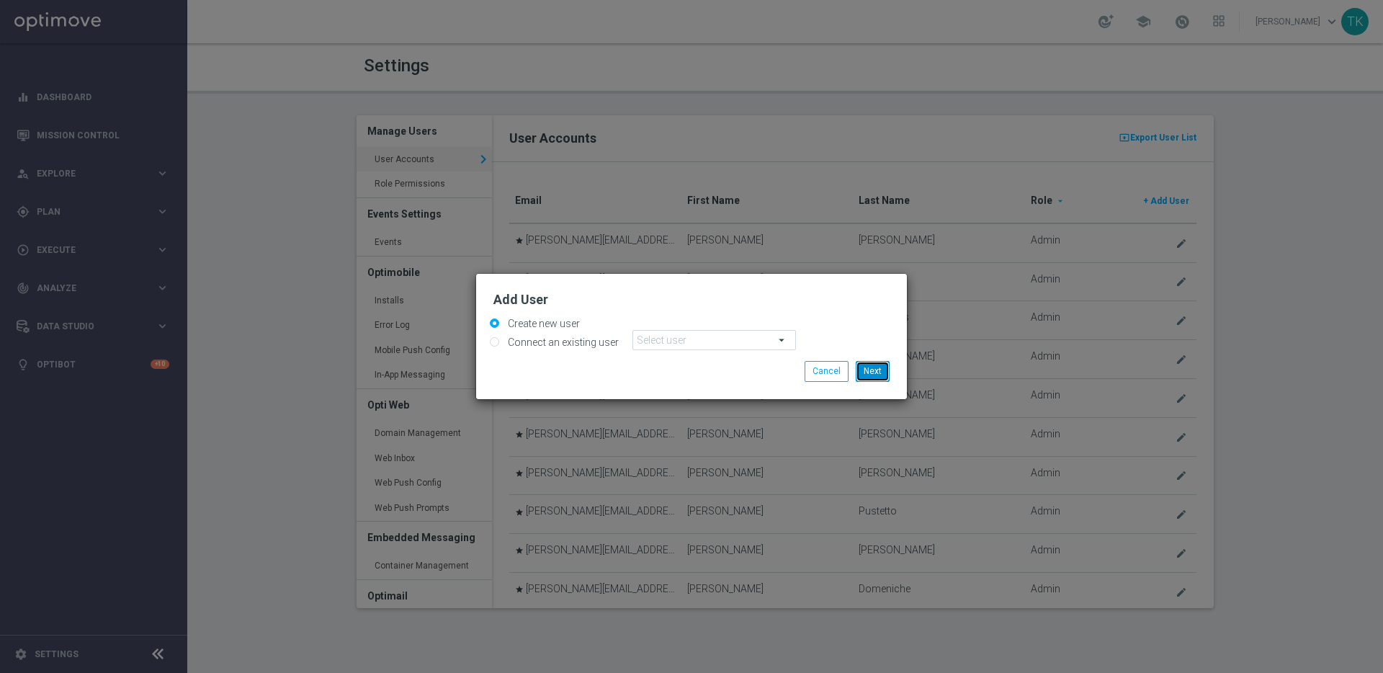
click at [870, 371] on button "Next" at bounding box center [873, 371] width 34 height 20
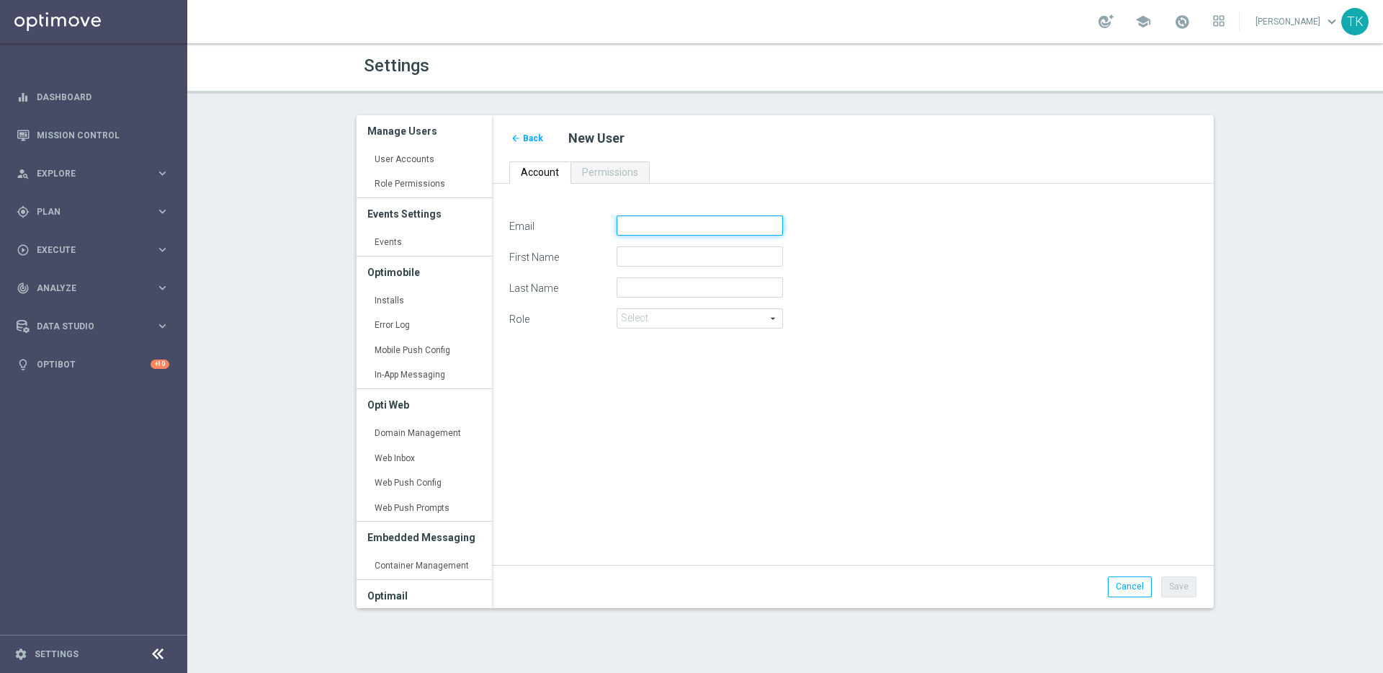
click at [690, 231] on input "Email" at bounding box center [700, 225] width 166 height 20
paste input "pawel.szetela@lottoland.com"
type input "pawel.szetela@lottoland.com"
click at [693, 260] on input "First Name" at bounding box center [700, 256] width 166 height 20
type input "Pawel"
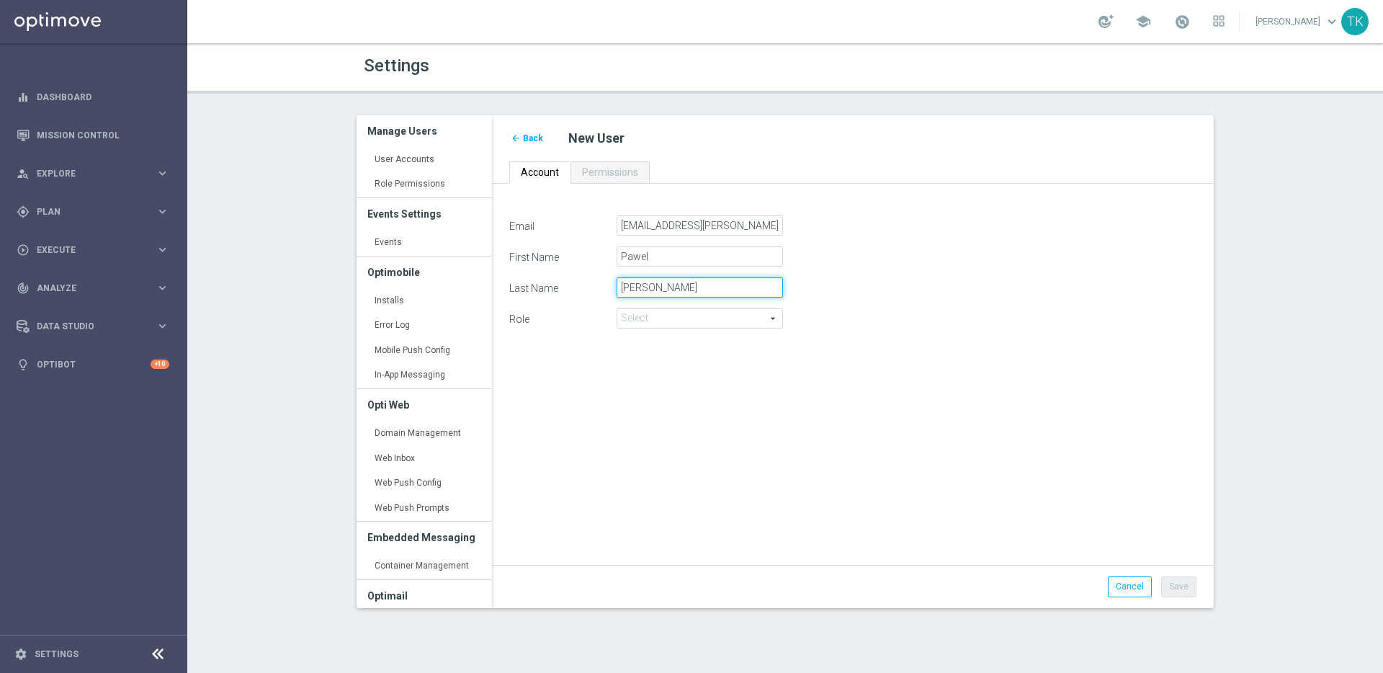
type input "Szetela"
click at [734, 318] on span at bounding box center [699, 318] width 165 height 19
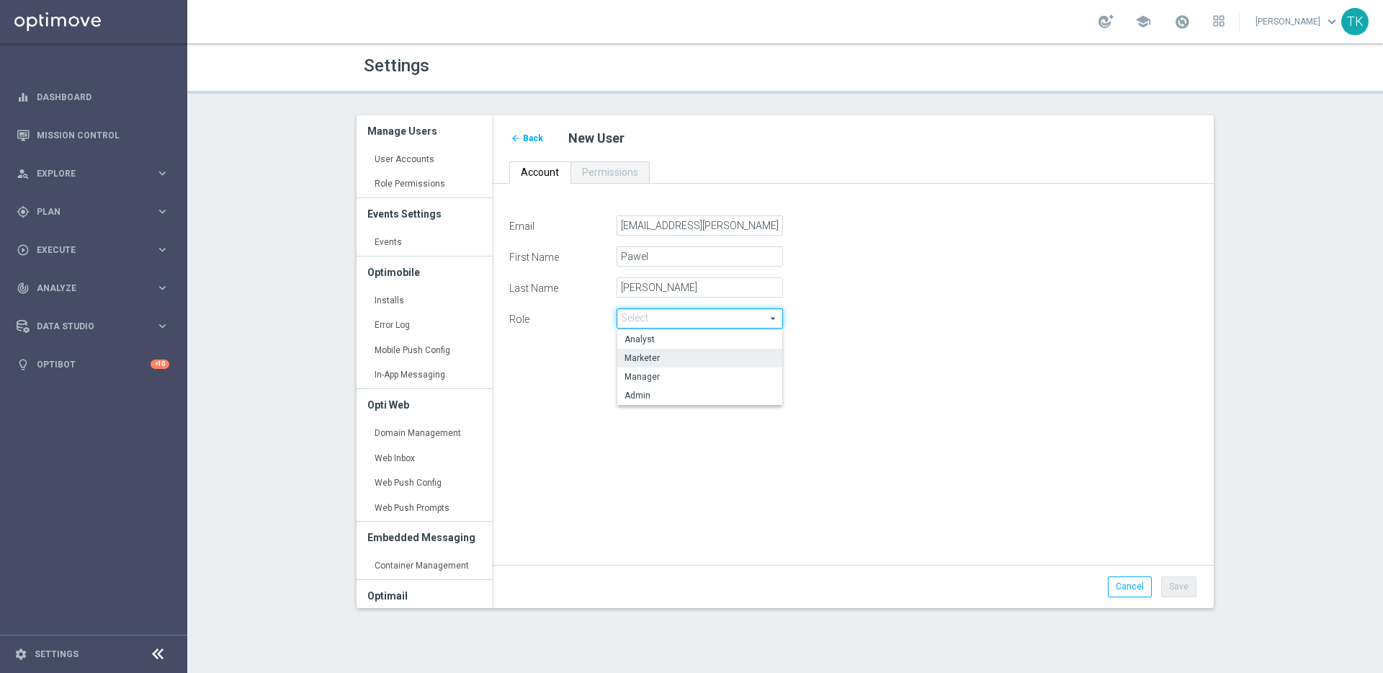
click at [745, 357] on span "Marketer" at bounding box center [700, 358] width 151 height 12
type input "Marketer"
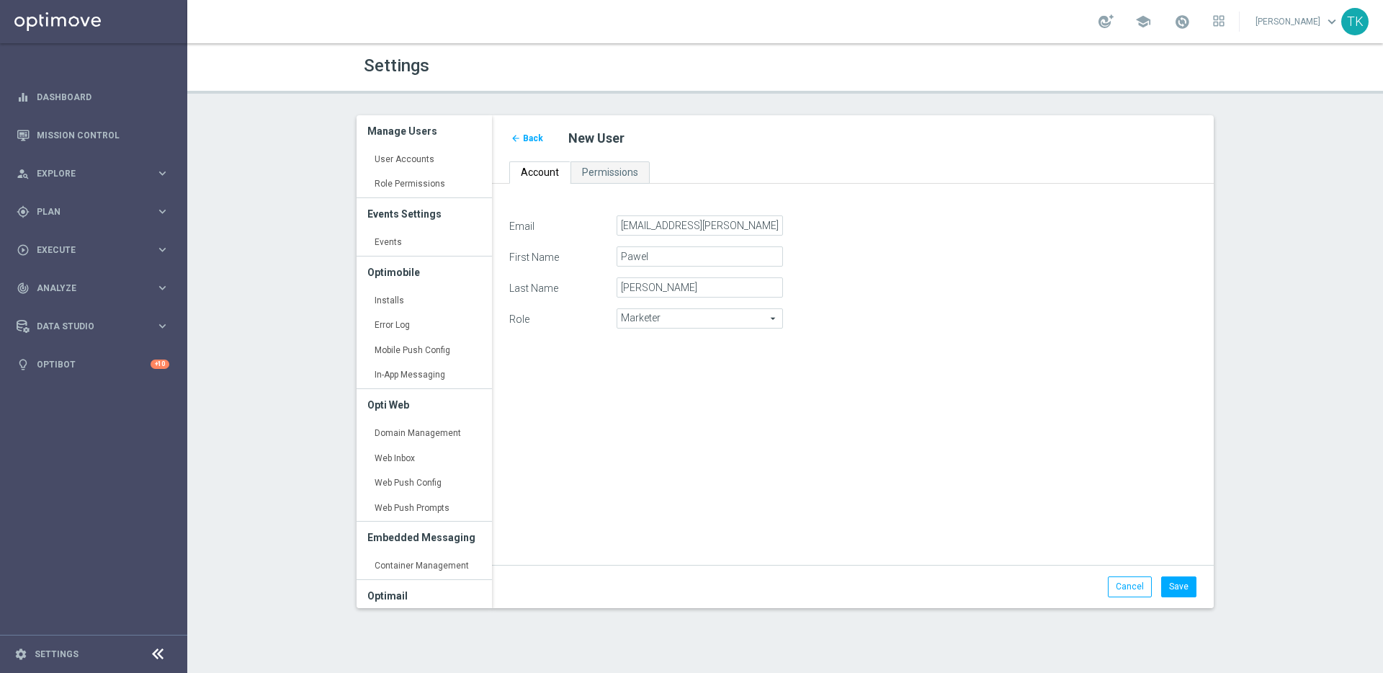
click at [880, 476] on div "Email pawel.szetela@lottoland.com First Name Pawel Last Name Szetela Role Marke…" at bounding box center [853, 382] width 709 height 334
click at [1182, 585] on button "Save" at bounding box center [1178, 586] width 35 height 20
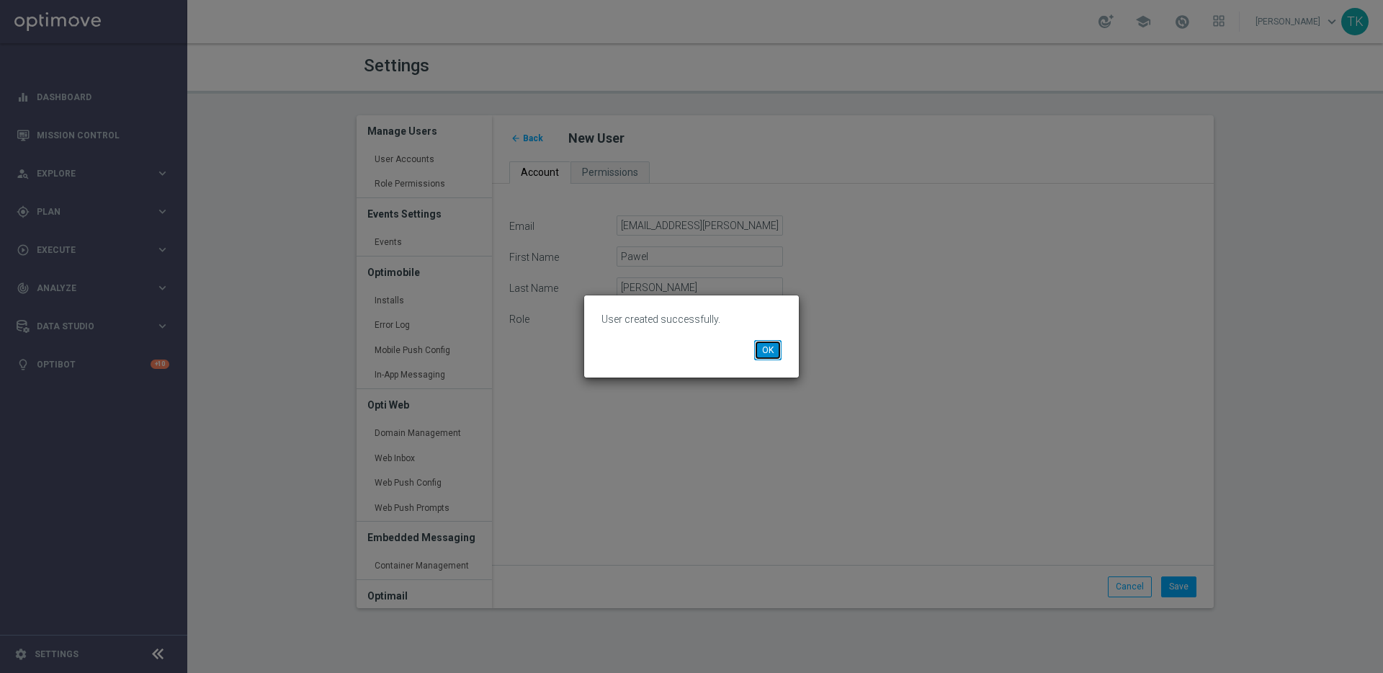
click at [775, 352] on button "OK" at bounding box center [767, 350] width 27 height 20
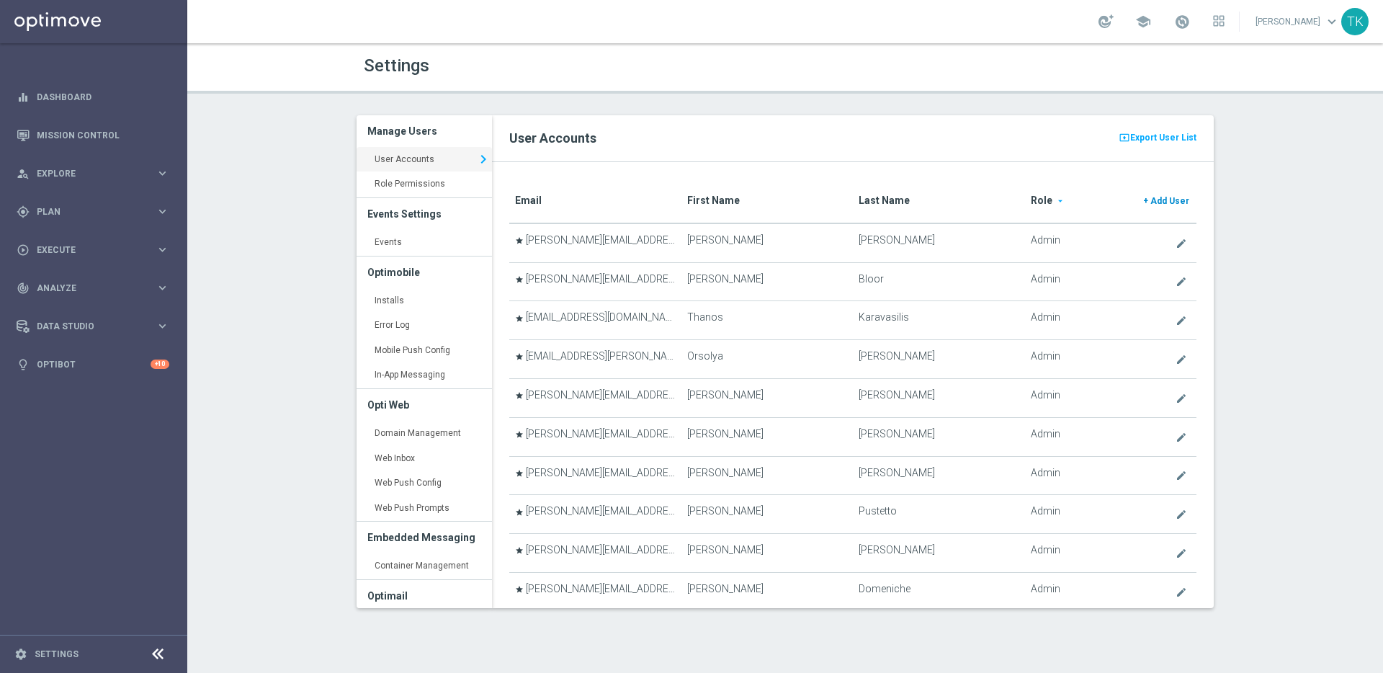
click at [1166, 201] on span "Add User" at bounding box center [1170, 201] width 39 height 10
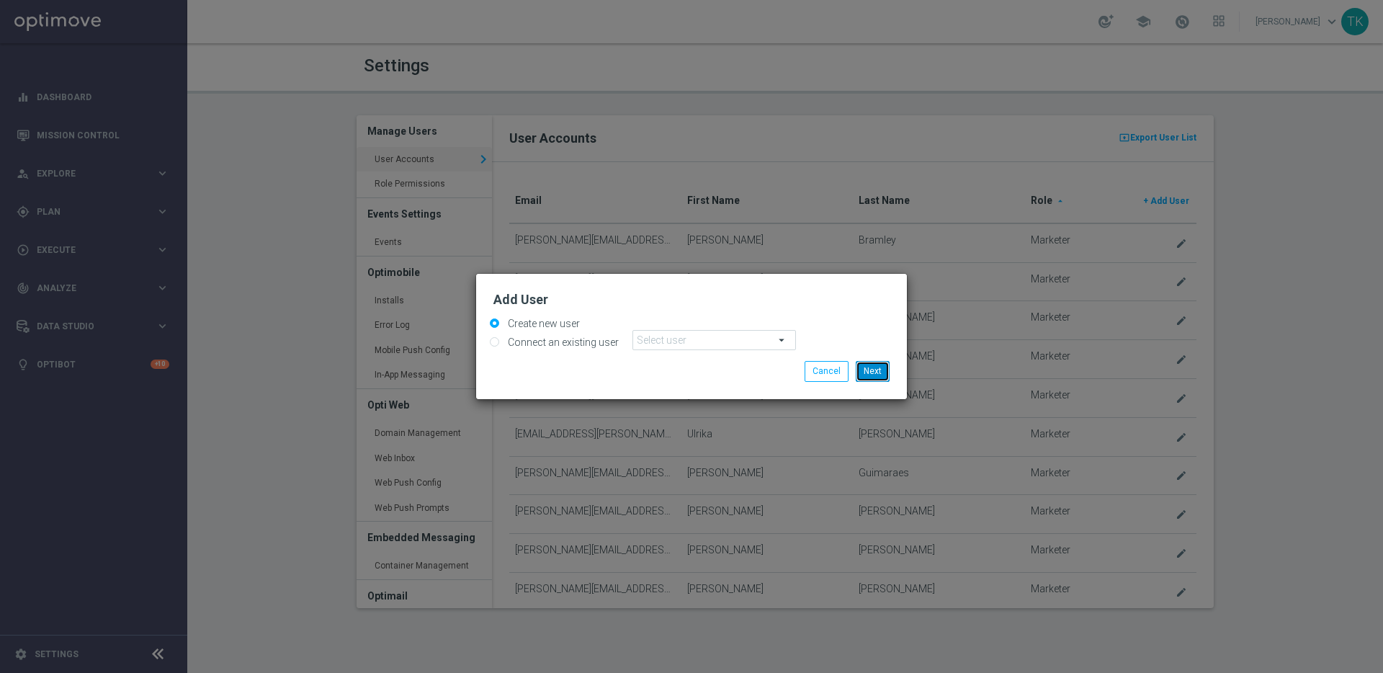
click at [878, 375] on button "Next" at bounding box center [873, 371] width 34 height 20
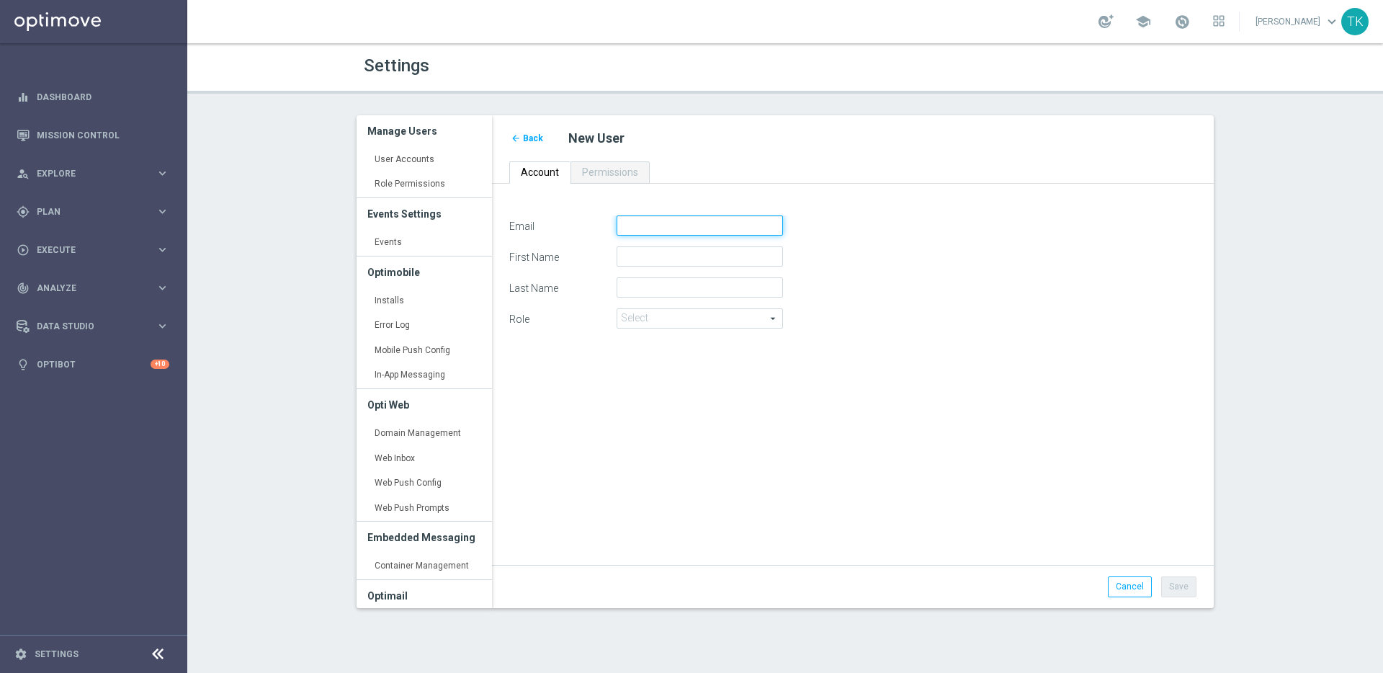
click at [674, 227] on input "Email" at bounding box center [700, 225] width 166 height 20
paste input "antonio.lopez@lottoland.com"
type input "antonio.lopez@lottoland.com"
click at [685, 260] on input "First Name" at bounding box center [700, 256] width 166 height 20
type input "Antonio"
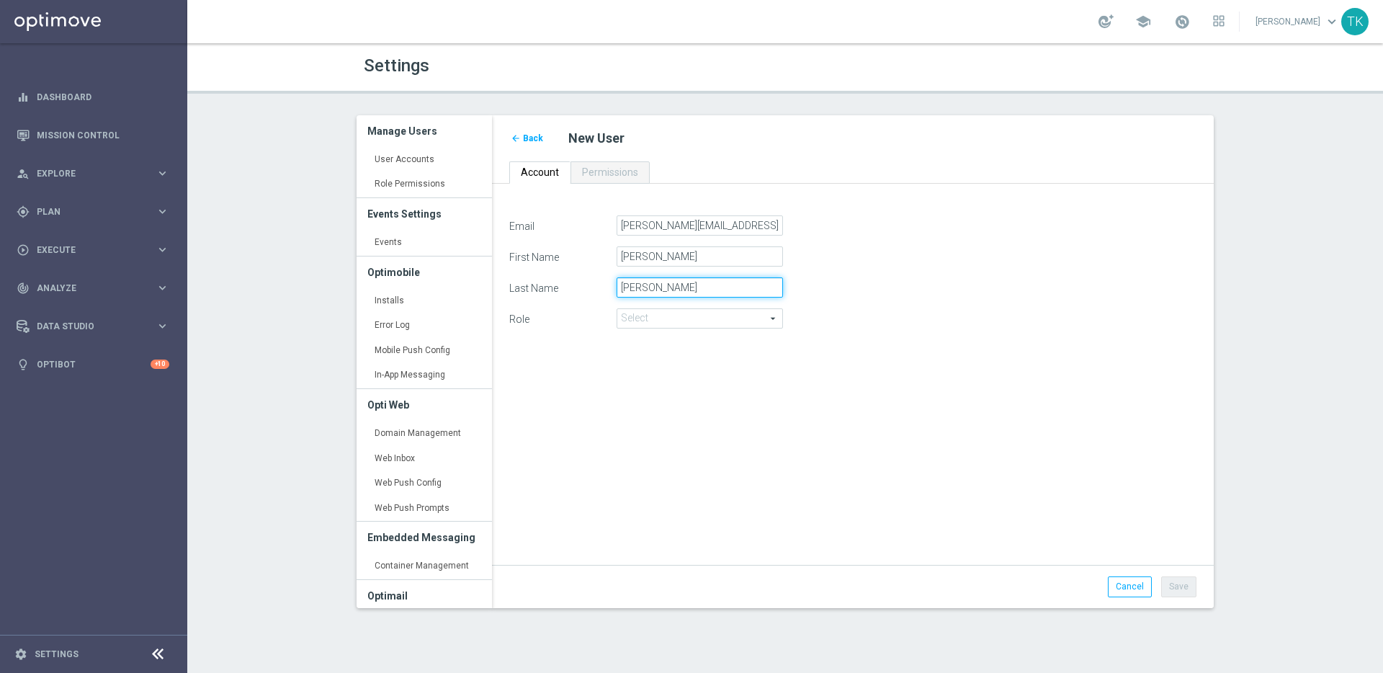
type input "Lopez"
click at [736, 321] on span at bounding box center [699, 318] width 165 height 19
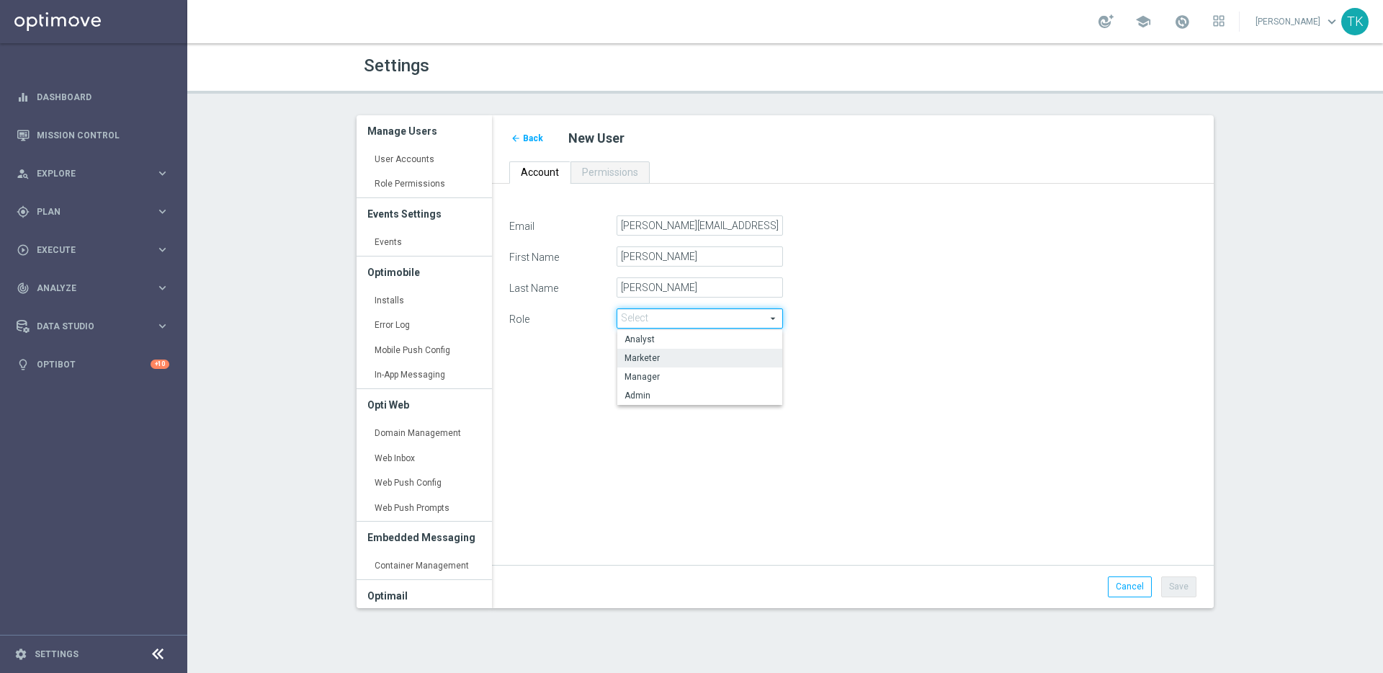
click at [753, 352] on span "Marketer" at bounding box center [700, 358] width 151 height 12
type input "Marketer"
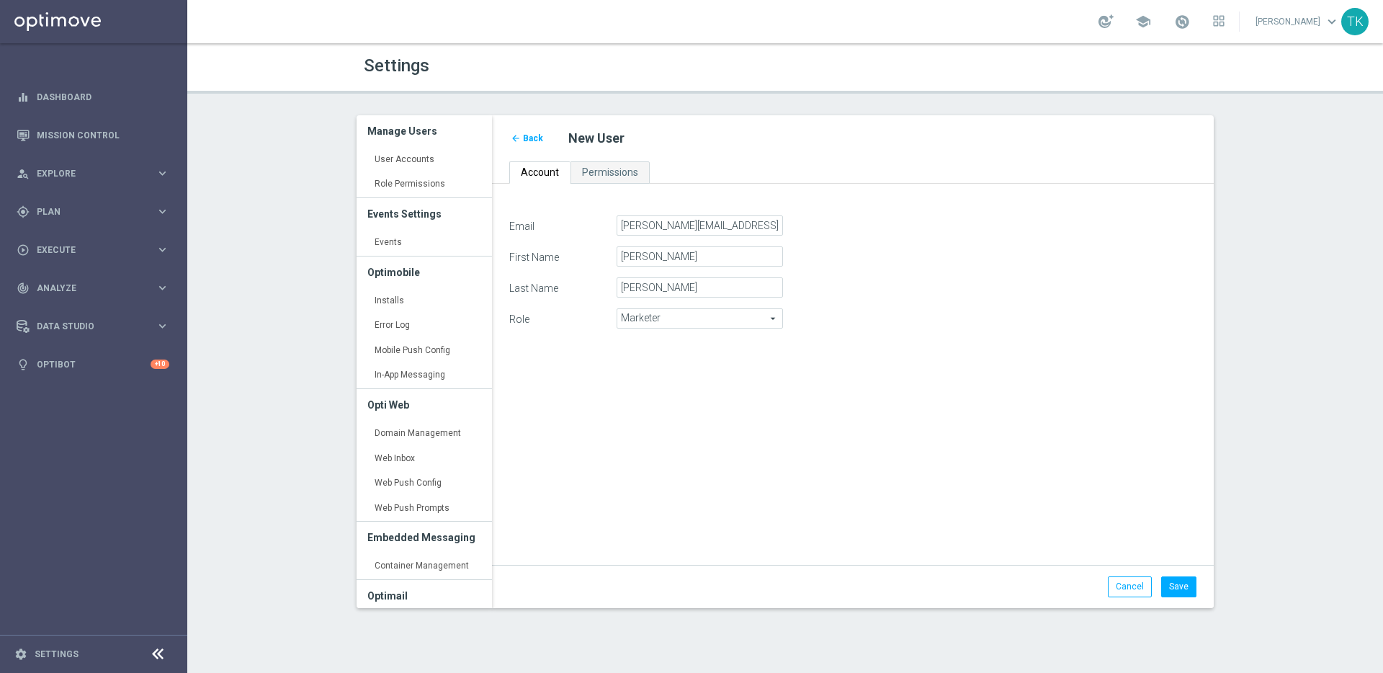
click at [886, 388] on div "Email antonio.lopez@lottoland.com First Name Antonio Last Name Lopez Role Marke…" at bounding box center [853, 382] width 709 height 334
click at [1186, 588] on button "Save" at bounding box center [1178, 586] width 35 height 20
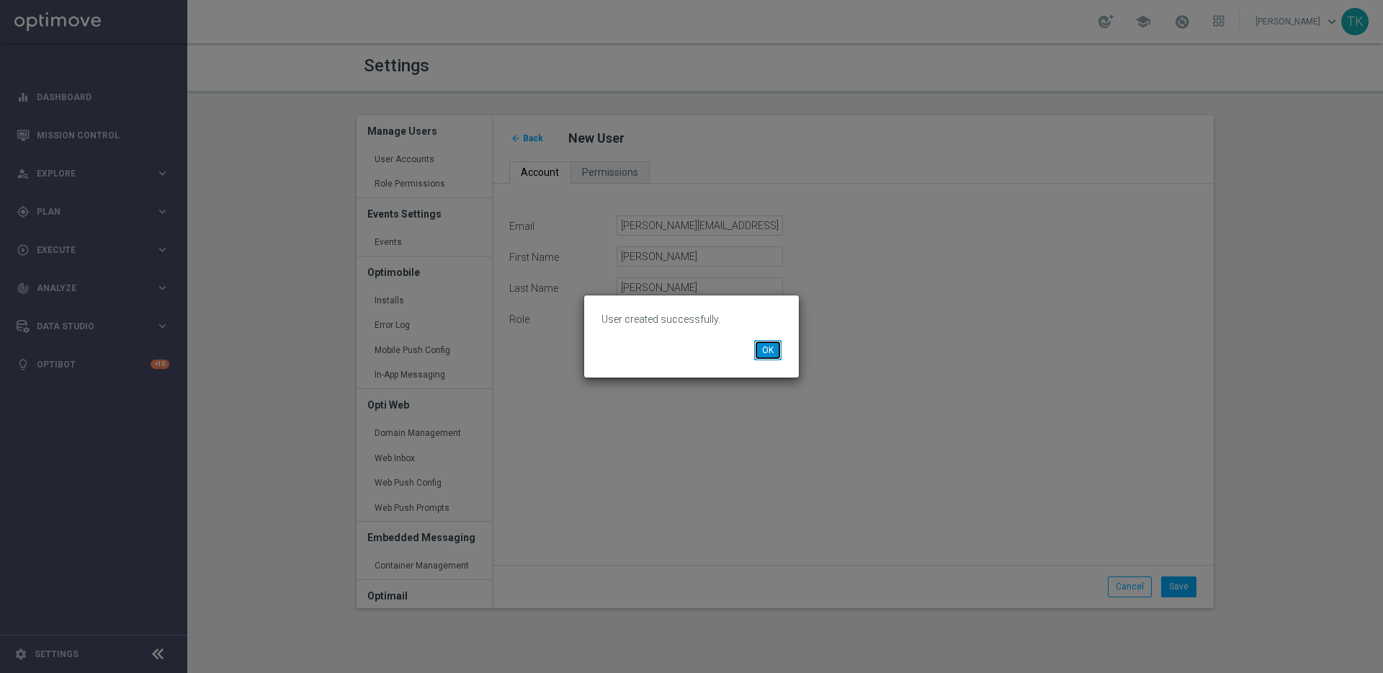
click at [775, 358] on button "OK" at bounding box center [767, 350] width 27 height 20
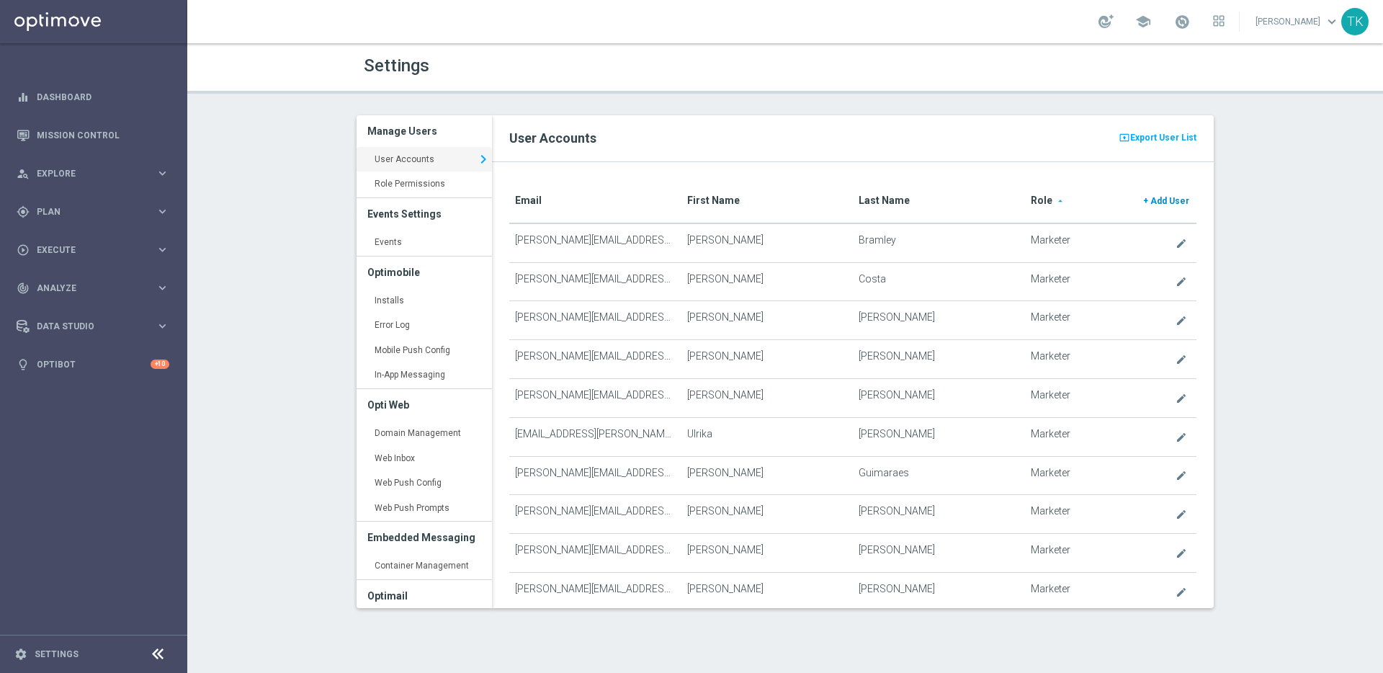
click at [1156, 200] on span "Add User" at bounding box center [1170, 201] width 39 height 10
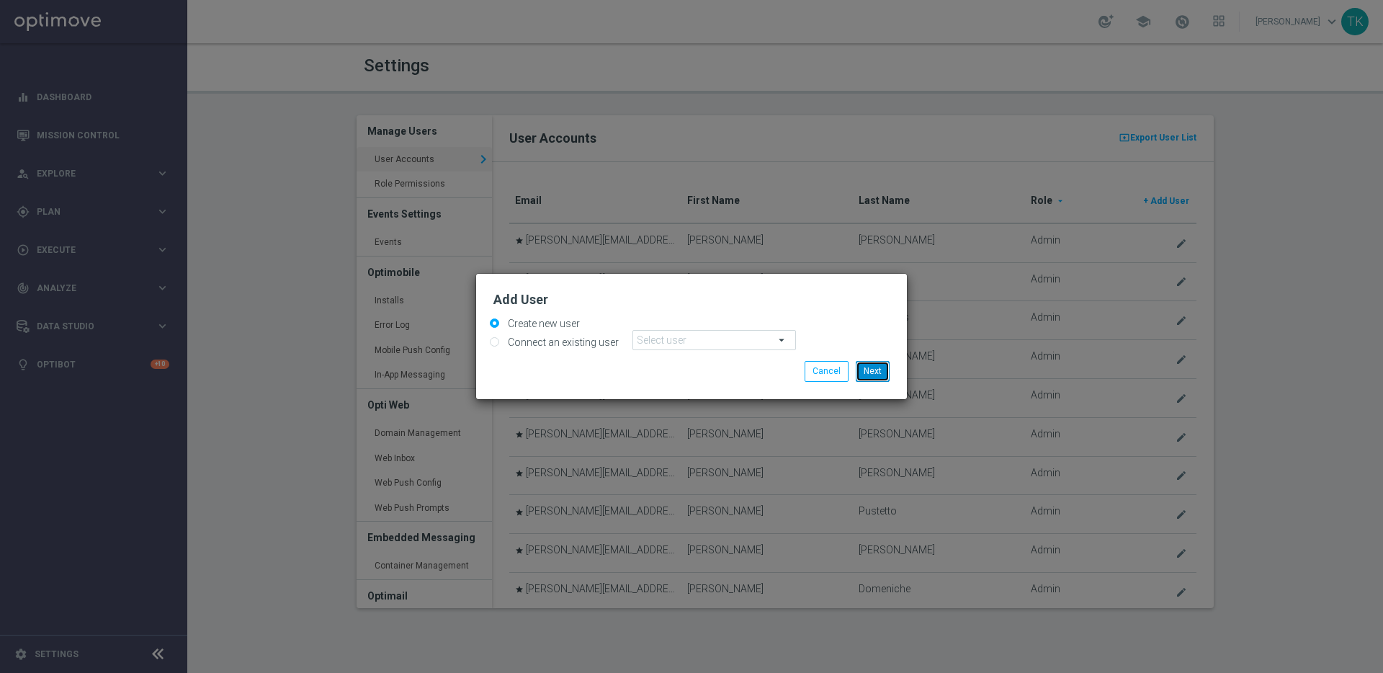
click at [885, 373] on button "Next" at bounding box center [873, 371] width 34 height 20
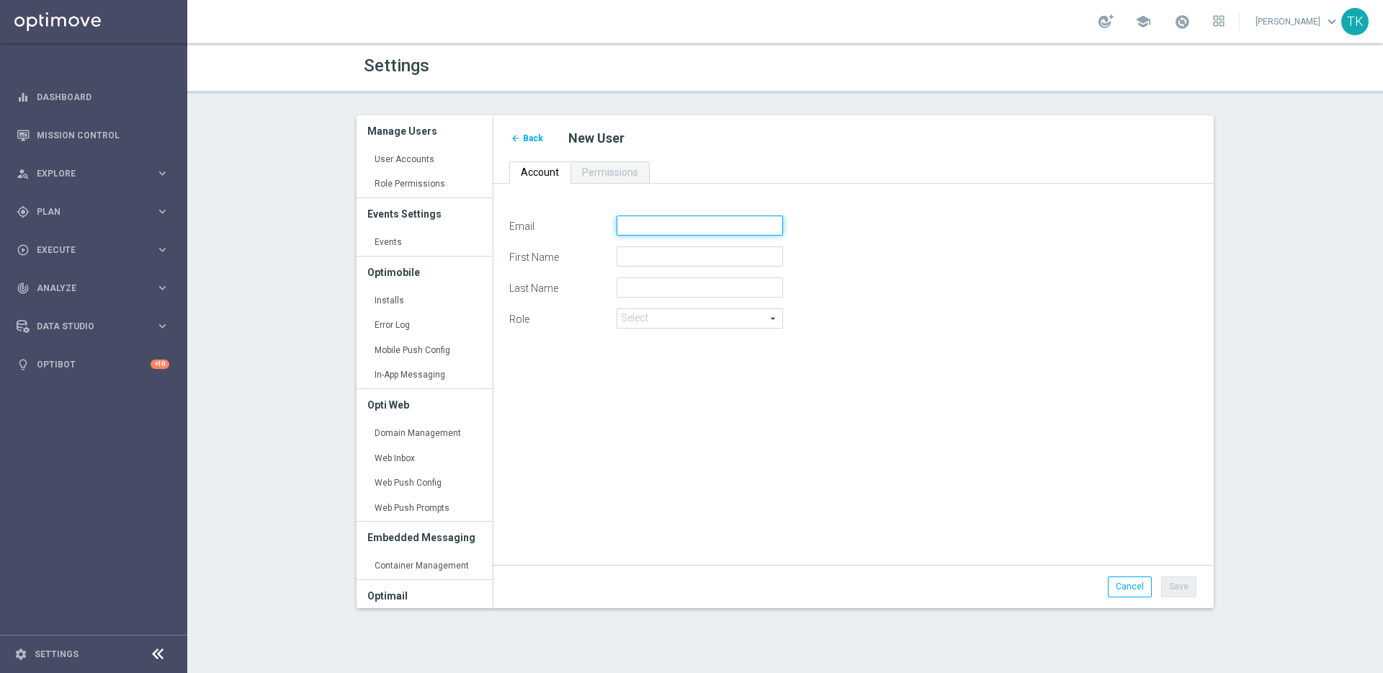
click at [648, 225] on input "Email" at bounding box center [700, 225] width 166 height 20
paste input "natividad.banderas@lottoland.com"
type input "natividad.banderas@lottoland.com"
click at [670, 255] on input "First Name" at bounding box center [700, 256] width 166 height 20
type input "Natividad"
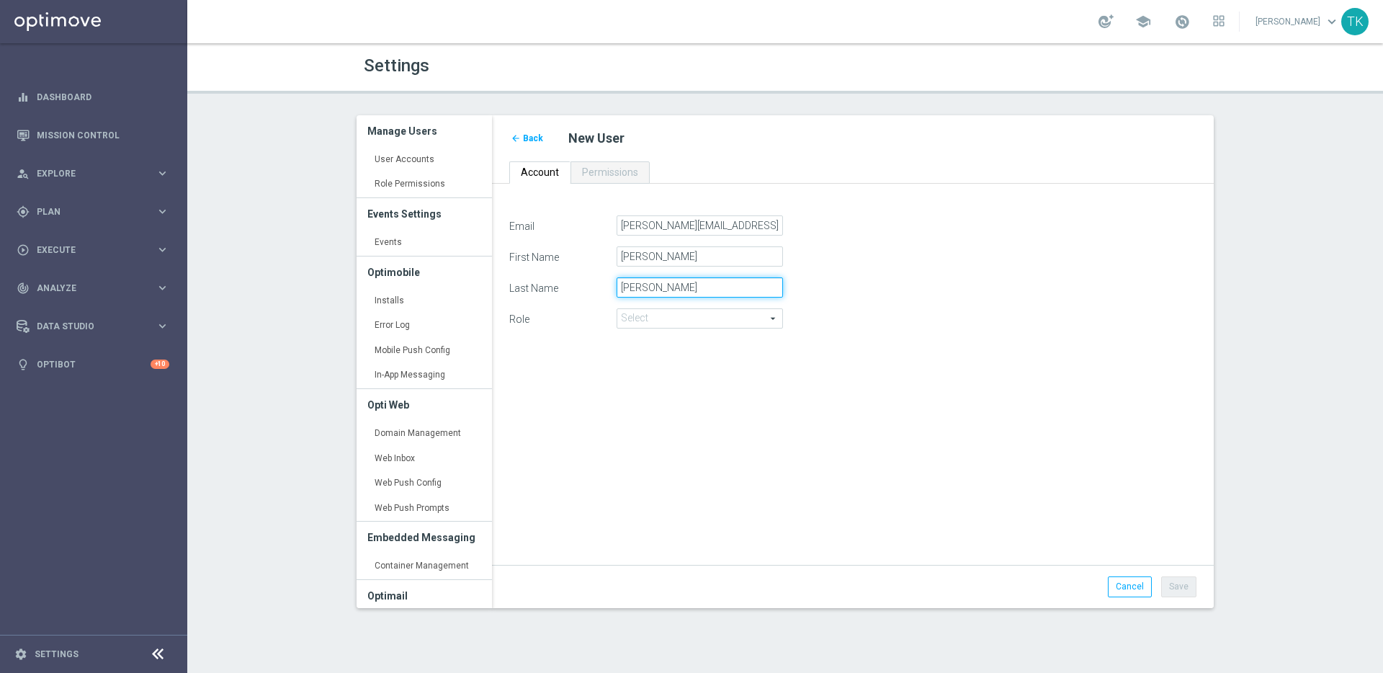
type input "Banderas"
click at [728, 317] on span at bounding box center [699, 318] width 165 height 19
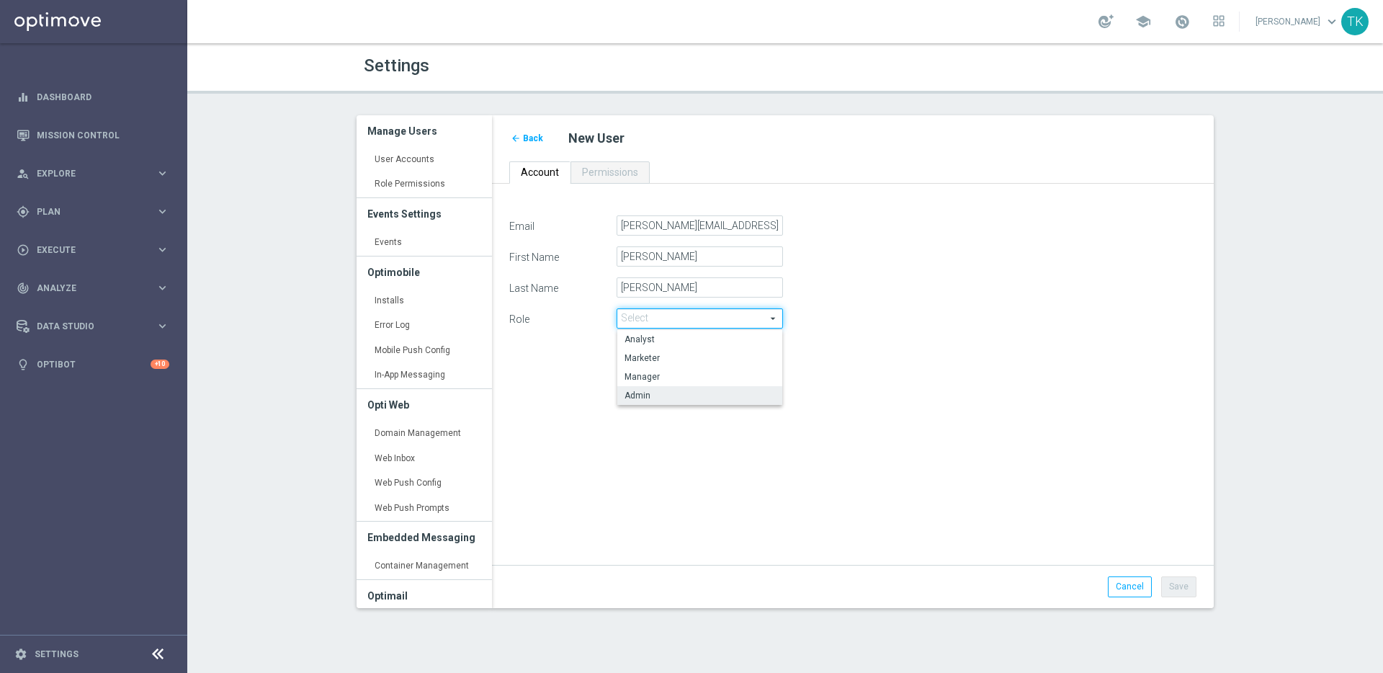
click at [699, 393] on span "Admin" at bounding box center [700, 396] width 151 height 12
type input "Admin"
click at [715, 414] on div "Email natividad.banderas@lottoland.com First Name Natividad Last Name Banderas …" at bounding box center [853, 382] width 709 height 334
click at [1182, 586] on button "Save" at bounding box center [1178, 586] width 35 height 20
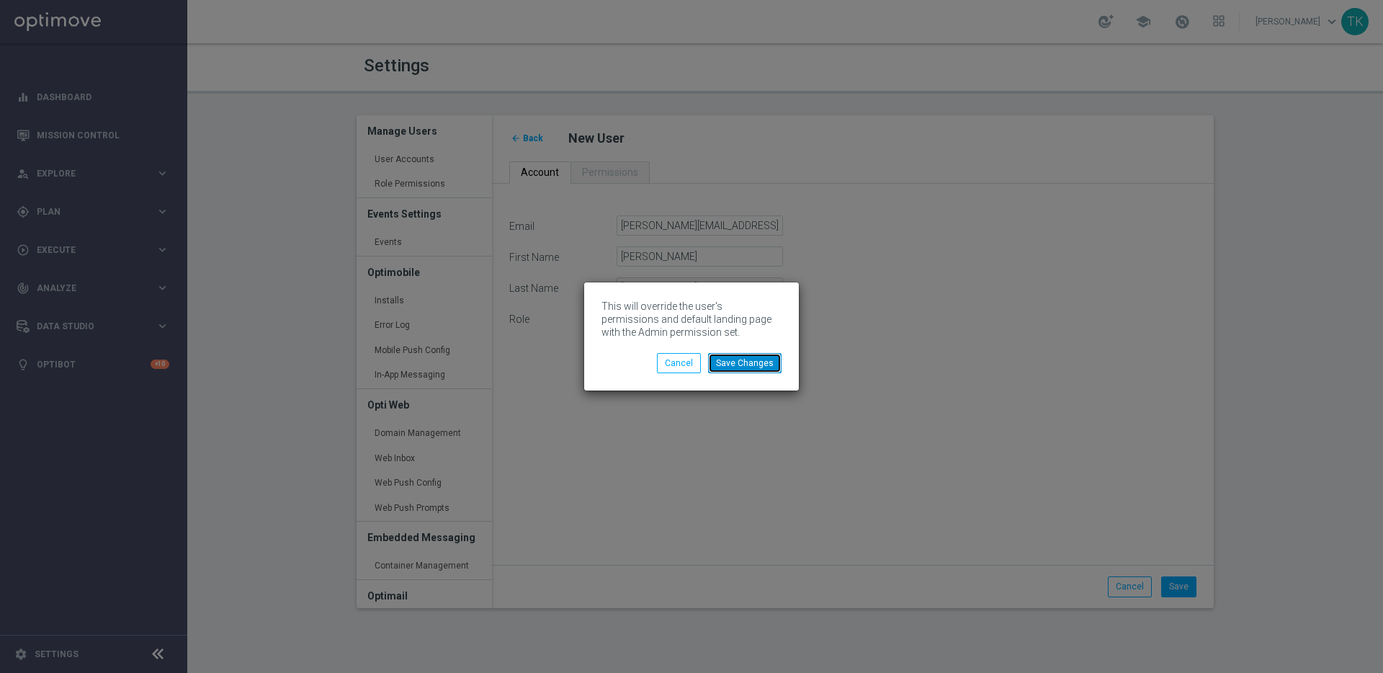
click at [766, 365] on button "Save Changes" at bounding box center [744, 363] width 73 height 20
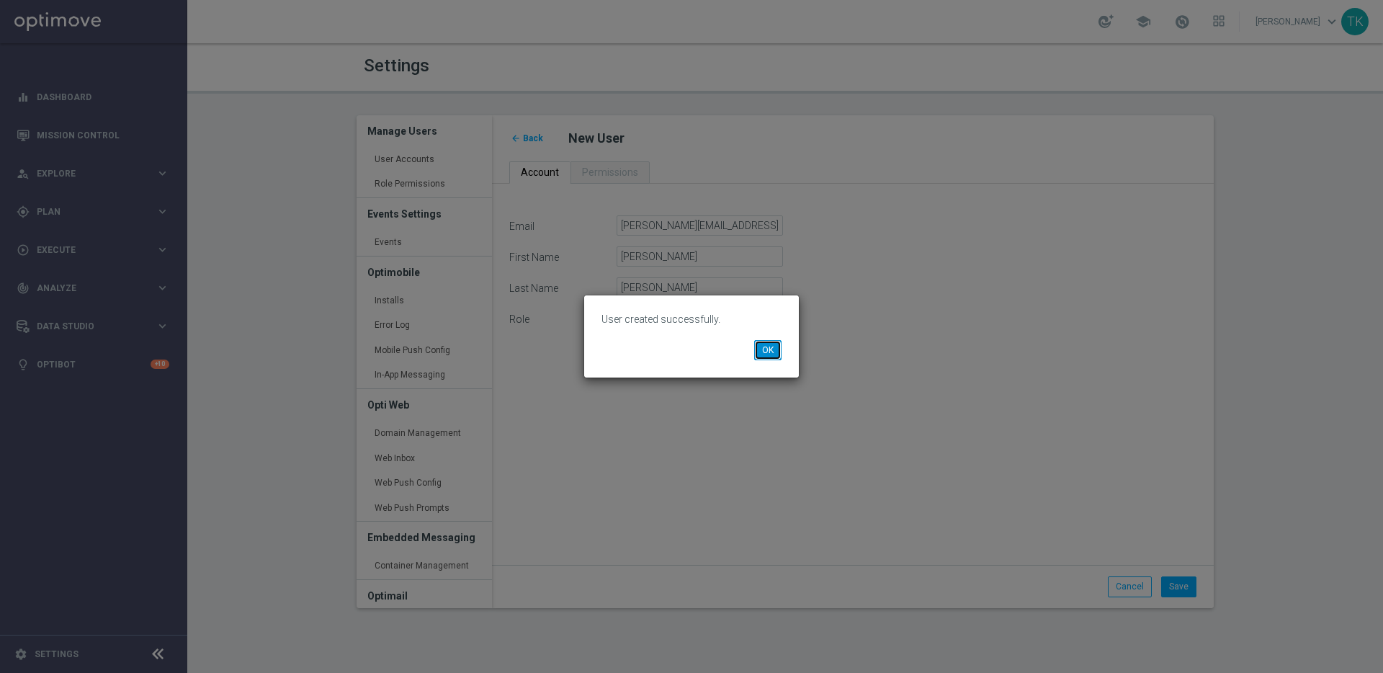
click at [770, 352] on button "OK" at bounding box center [767, 350] width 27 height 20
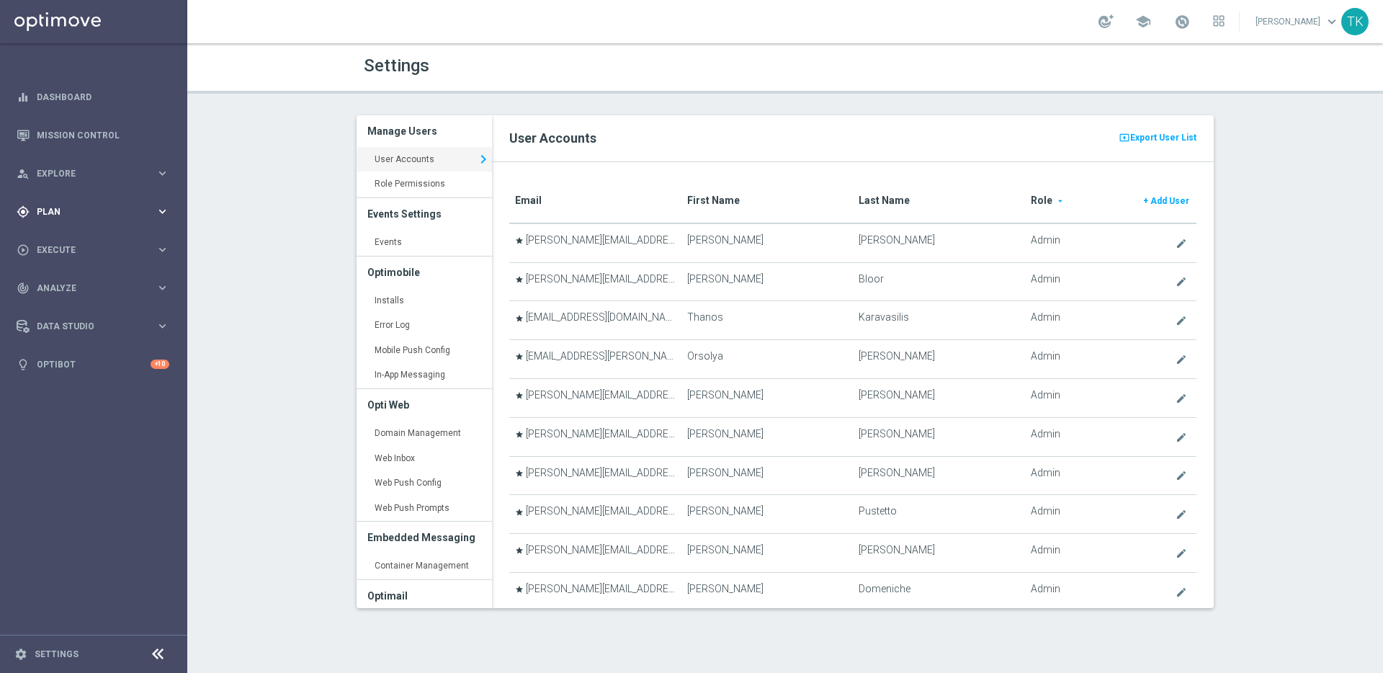
click at [70, 210] on span "Plan" at bounding box center [96, 212] width 119 height 9
click at [72, 281] on span "Templates" at bounding box center [89, 284] width 103 height 9
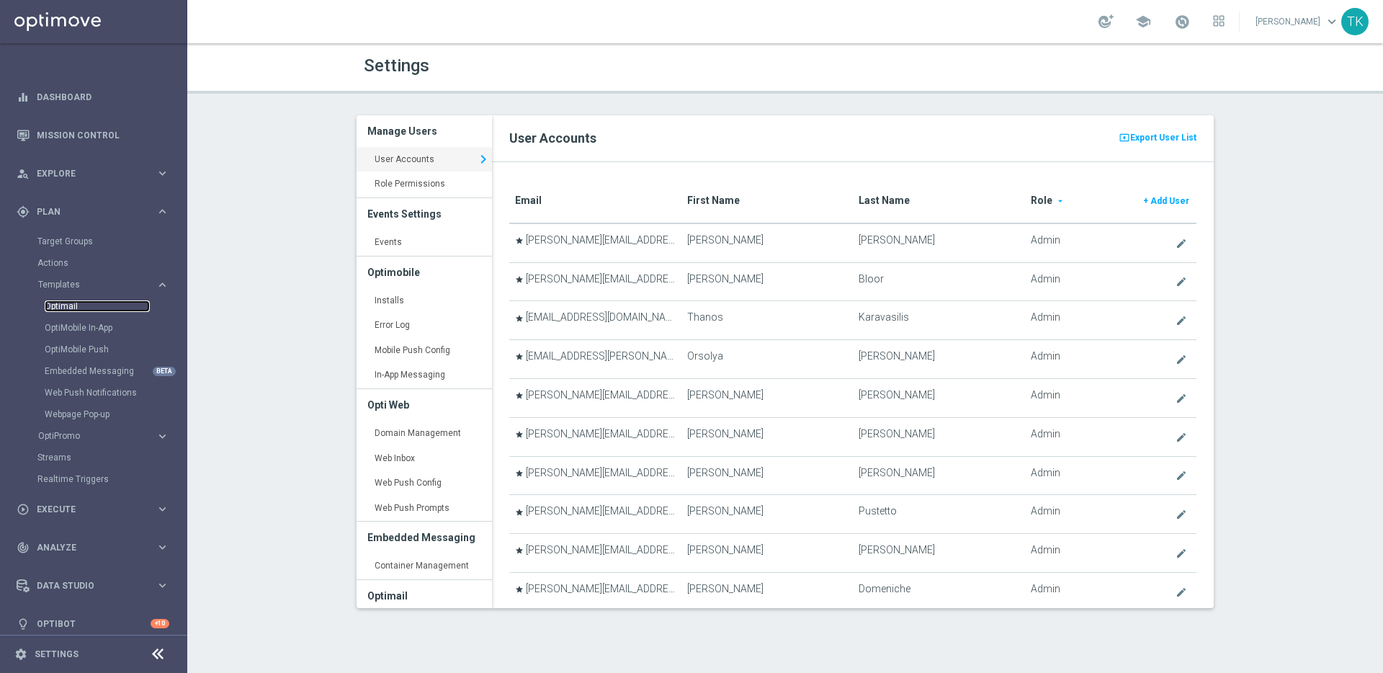
click at [69, 304] on link "Optimail" at bounding box center [97, 306] width 105 height 12
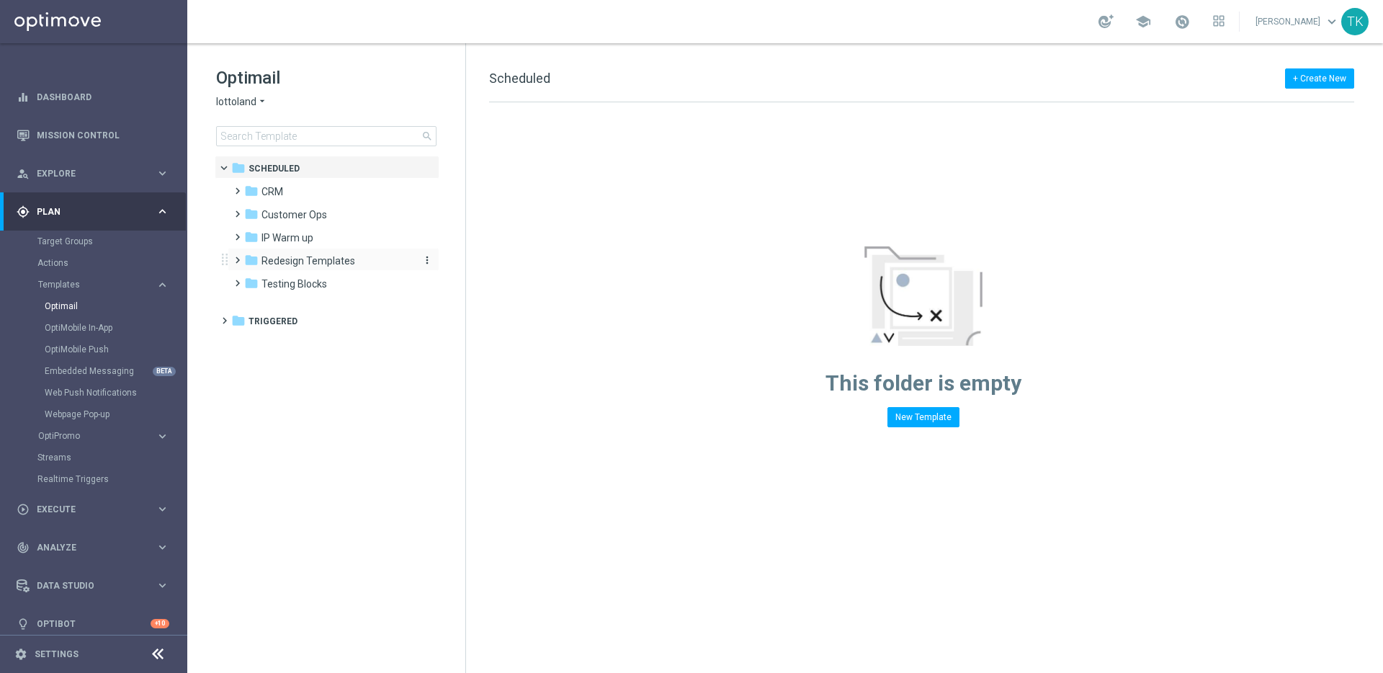
click at [320, 259] on span "Redesign Templates" at bounding box center [309, 260] width 94 height 13
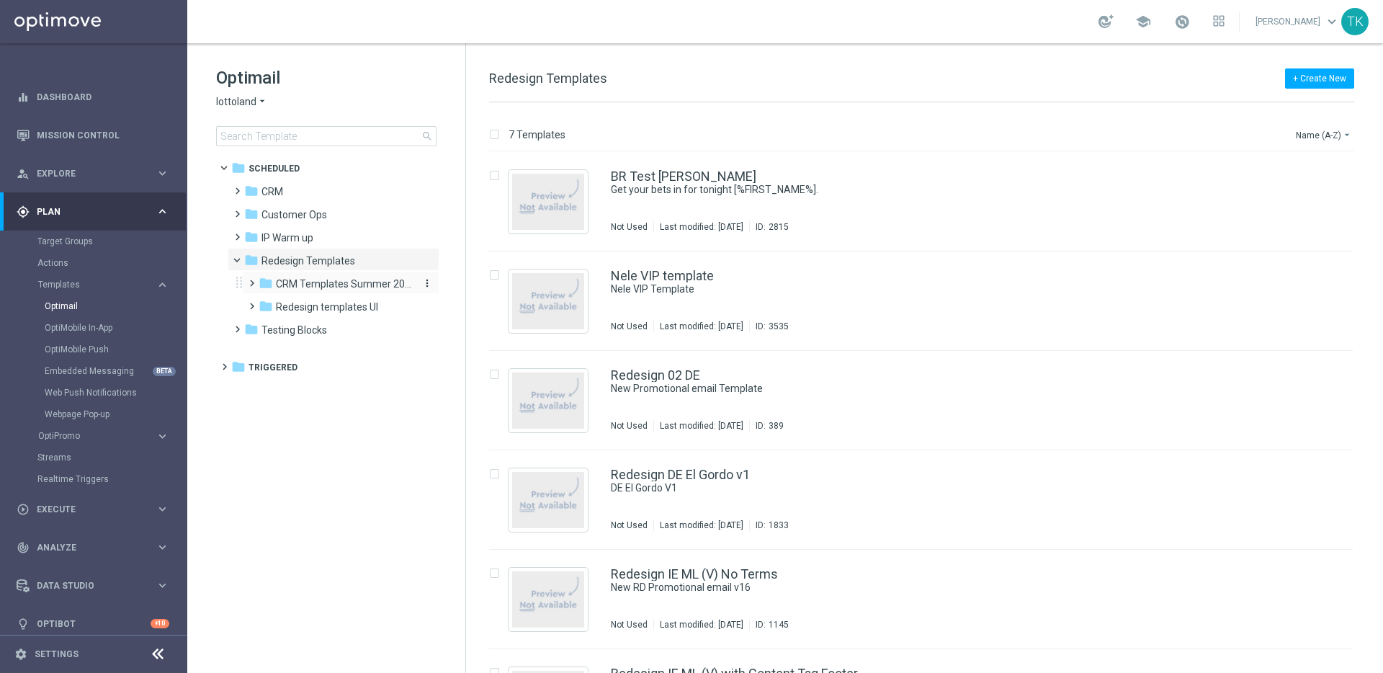
click at [347, 287] on span "CRM Templates Summer 2025" at bounding box center [344, 283] width 136 height 13
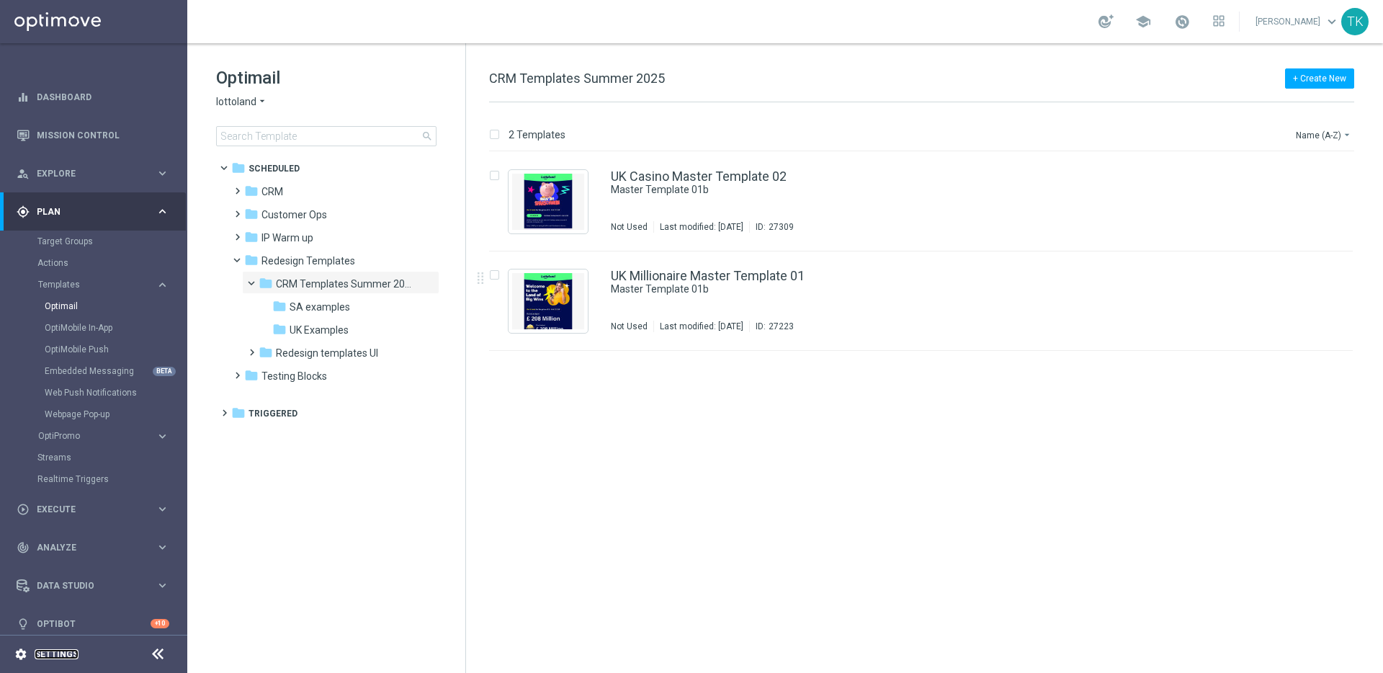
click at [64, 650] on link "Settings" at bounding box center [57, 654] width 44 height 9
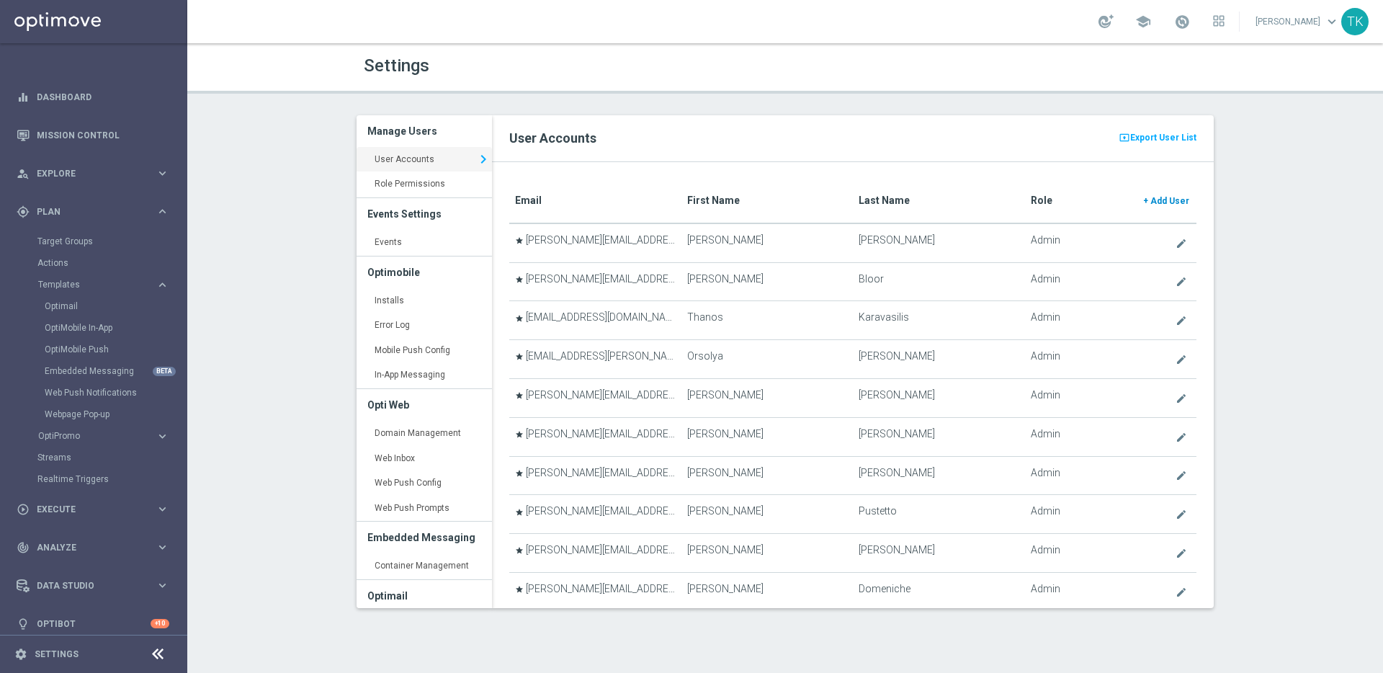
click at [1167, 197] on span "Add User" at bounding box center [1170, 201] width 39 height 10
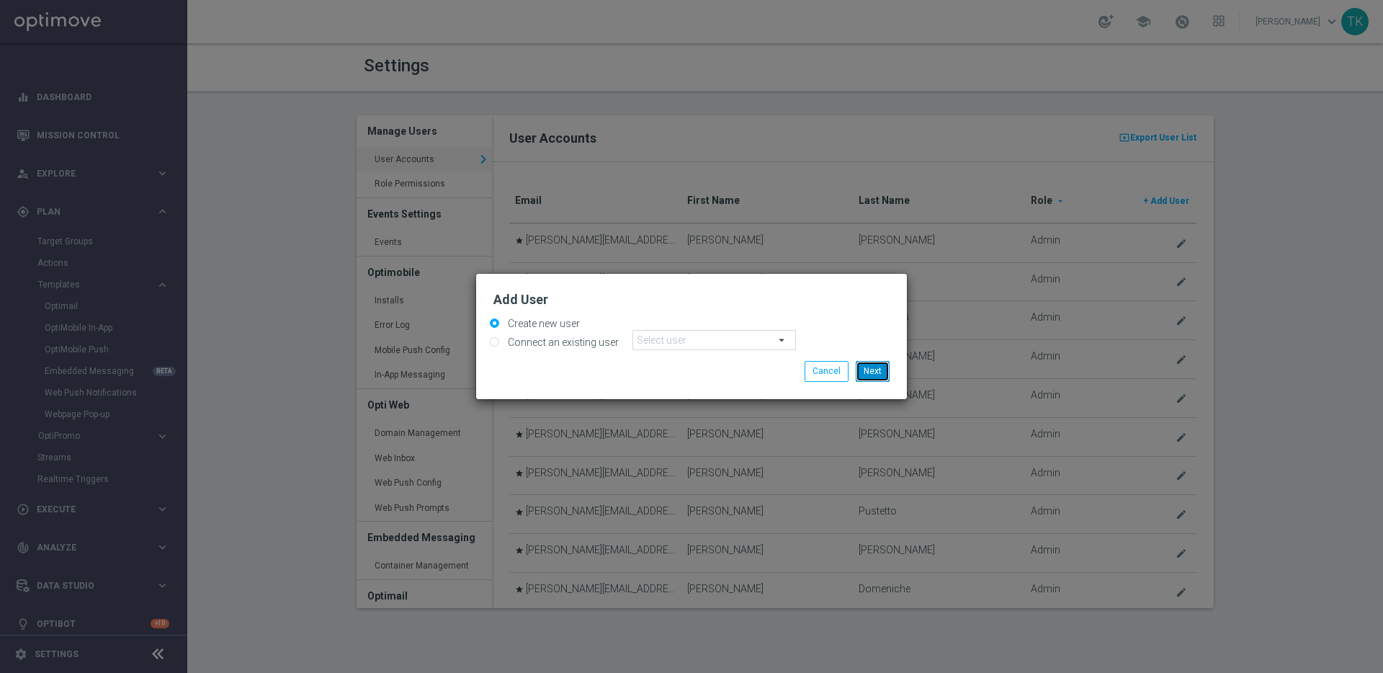
click at [875, 365] on button "Next" at bounding box center [873, 371] width 34 height 20
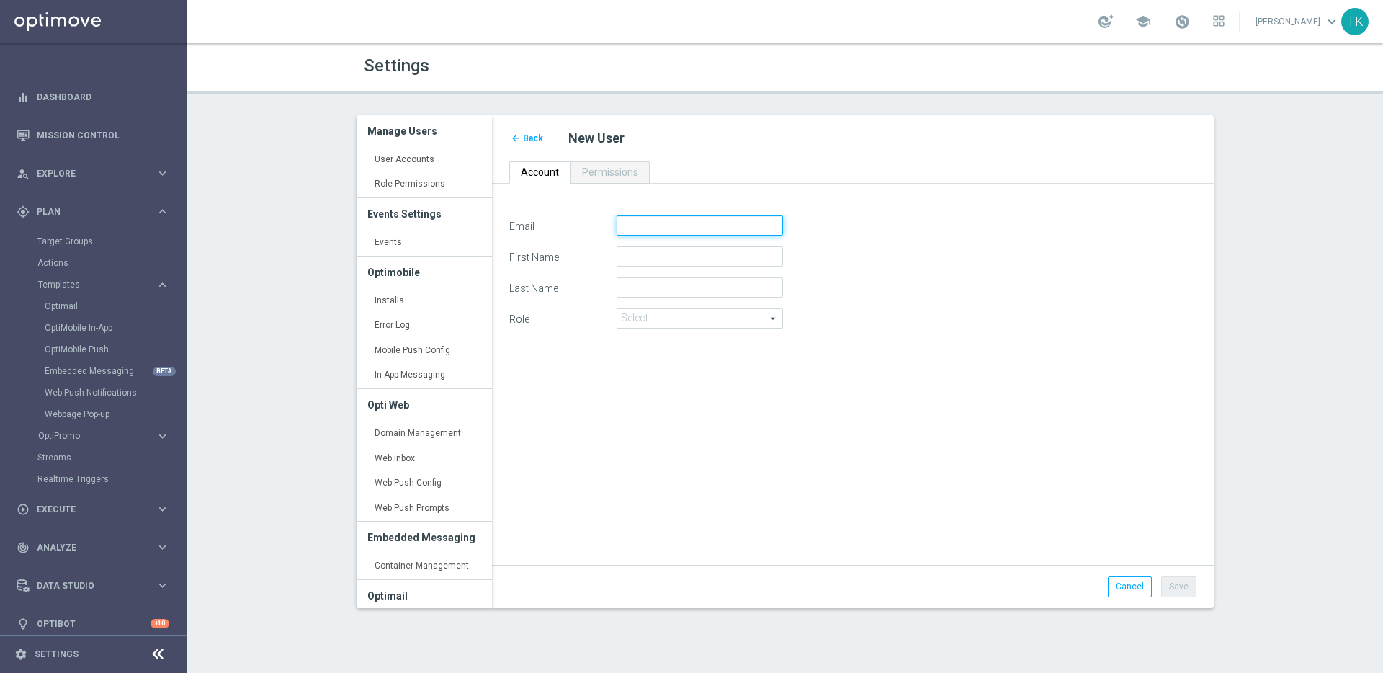
click at [649, 225] on input "Email" at bounding box center [700, 225] width 166 height 20
paste input "hector.velazquez@lottoland.com"
type input "hector.velazquez@lottoland.com"
click at [680, 257] on input "First Name" at bounding box center [700, 256] width 166 height 20
type input "Hector"
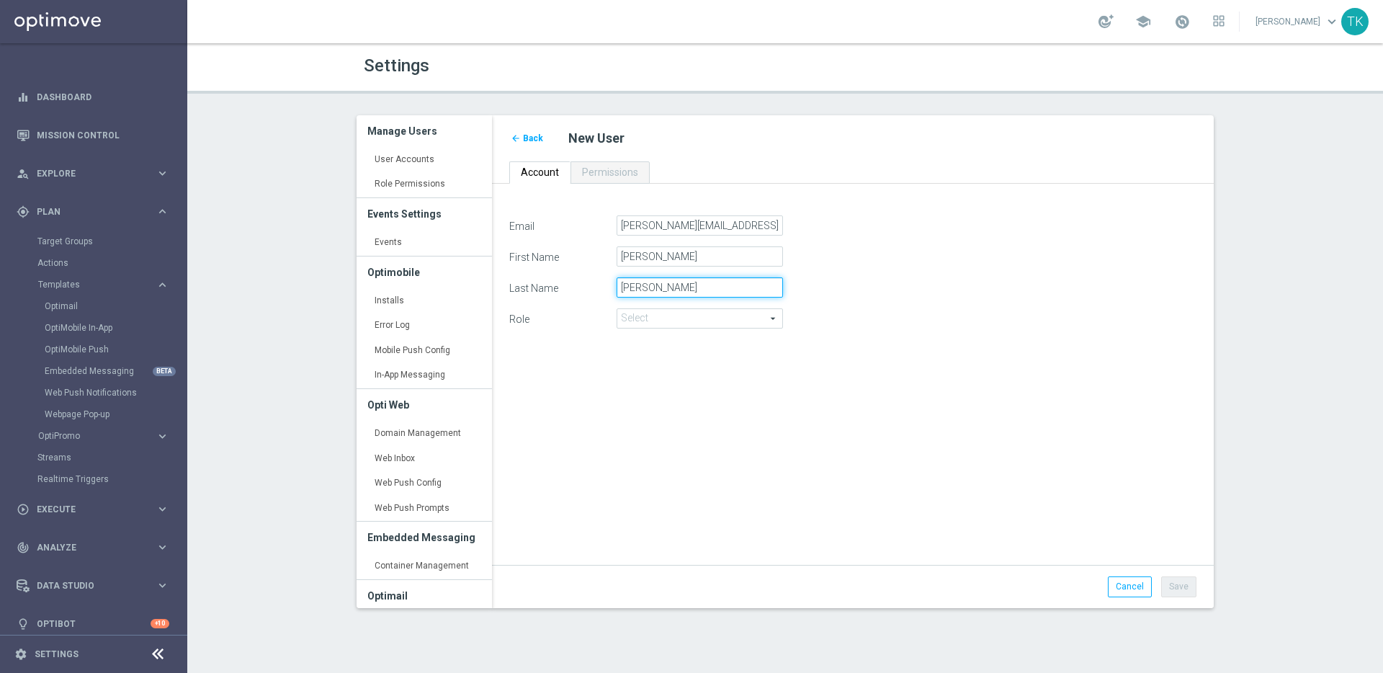
type input "Velazquez"
click at [732, 313] on span at bounding box center [699, 318] width 165 height 19
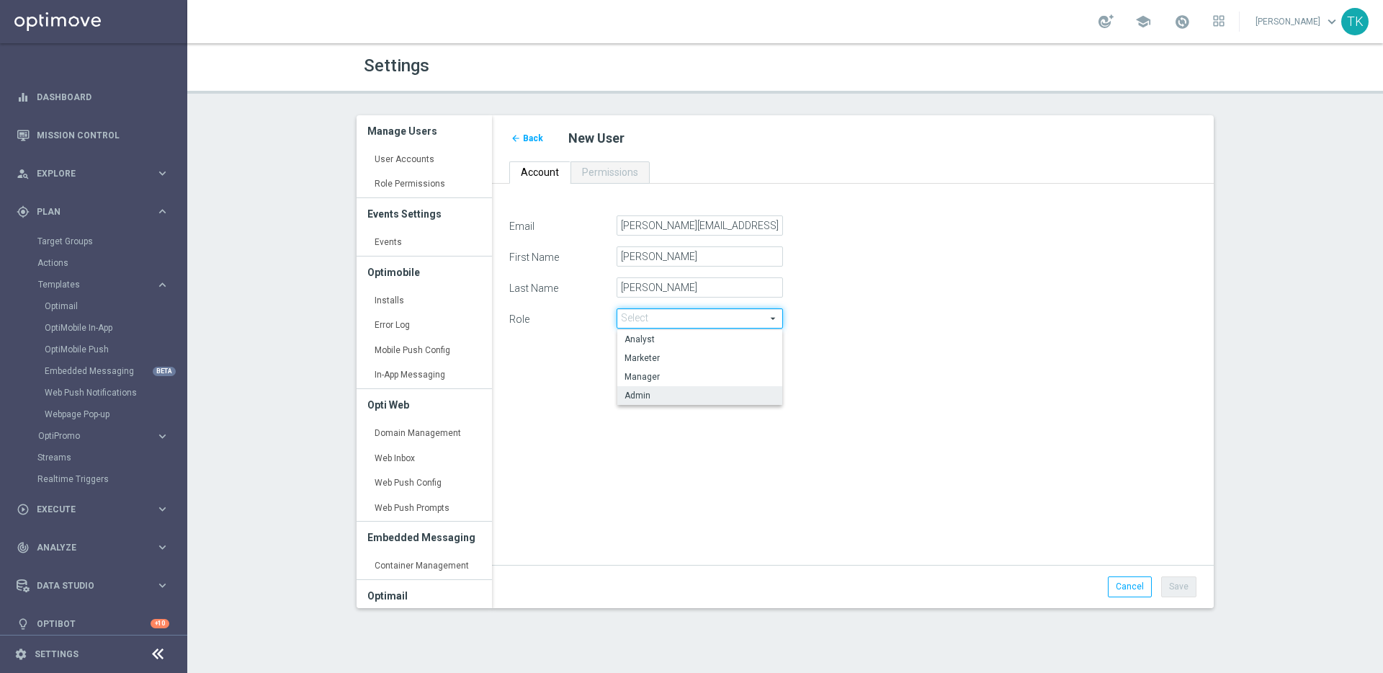
click at [713, 391] on span "Admin" at bounding box center [700, 396] width 151 height 12
type input "Admin"
click at [725, 414] on div "Email hector.velazquez@lottoland.com First Name Hector Last Name Velazquez Role…" at bounding box center [853, 382] width 709 height 334
click at [1185, 589] on button "Save" at bounding box center [1178, 586] width 35 height 20
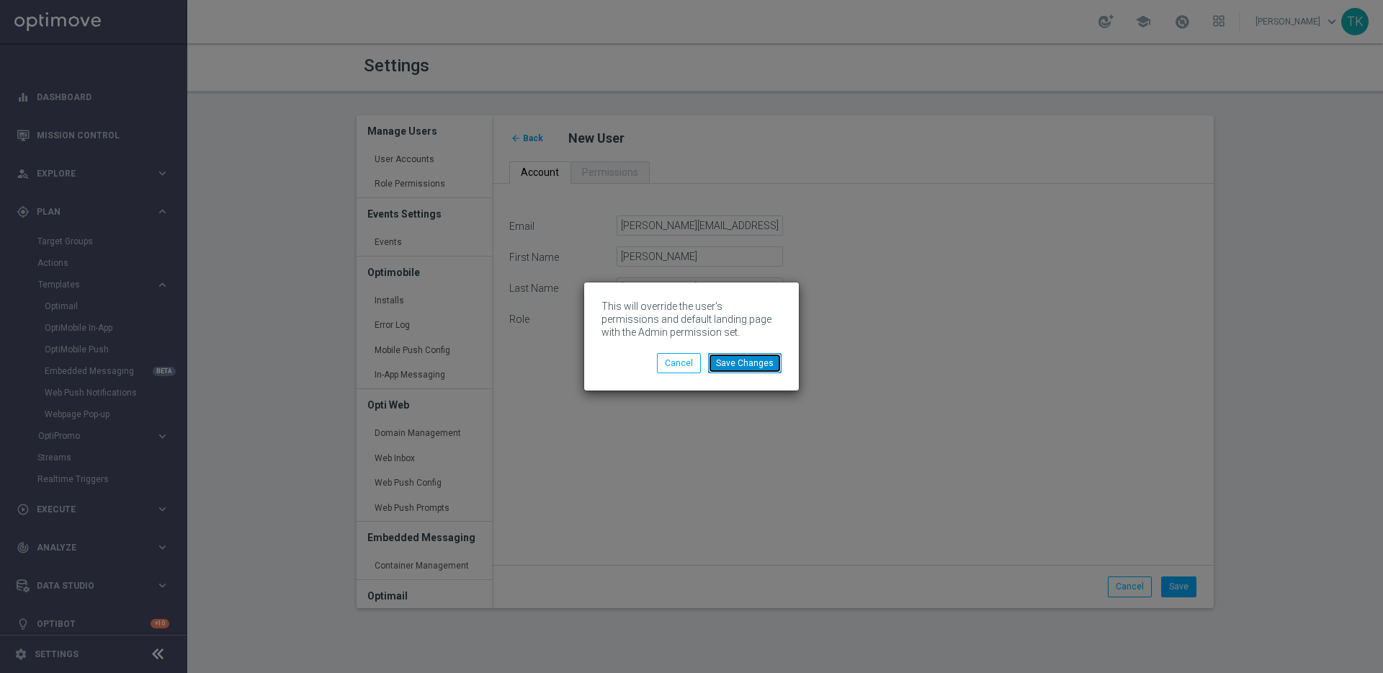
click at [752, 369] on button "Save Changes" at bounding box center [744, 363] width 73 height 20
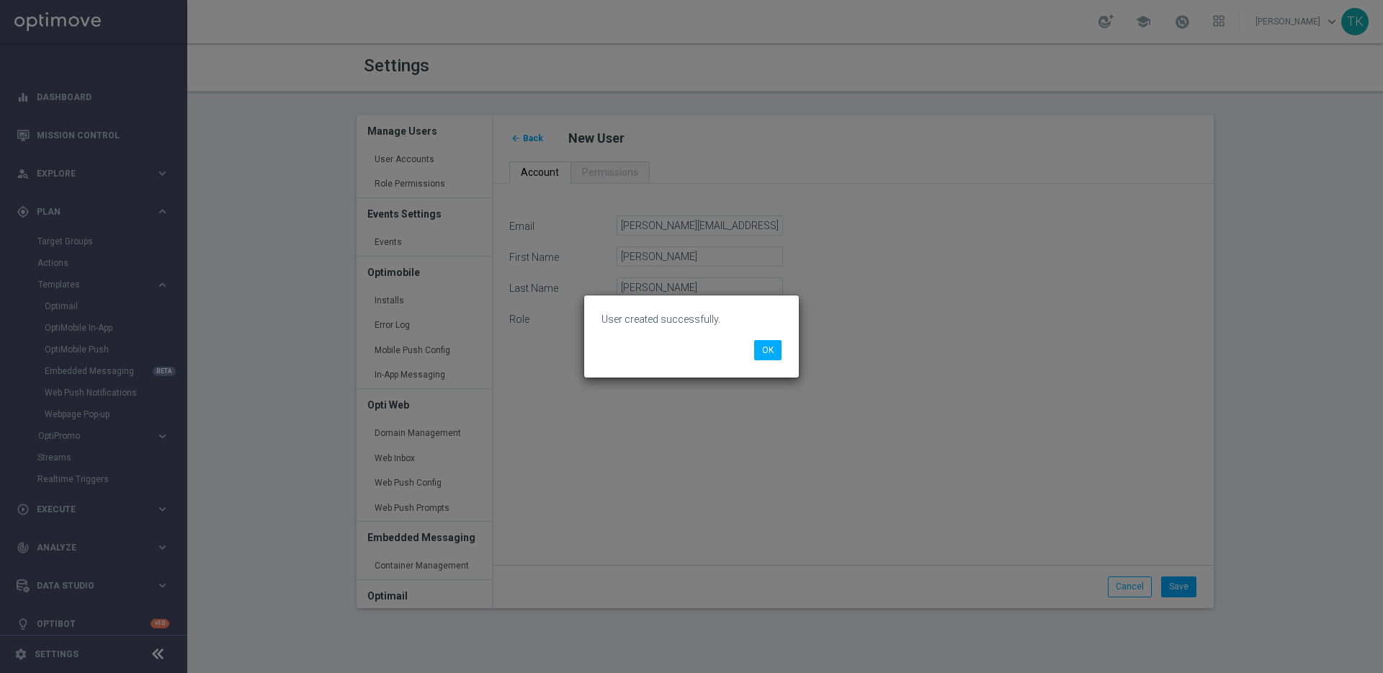
click at [644, 318] on p "User created successfully." at bounding box center [692, 319] width 180 height 13
copy div "User created successfully. OK"
click at [770, 355] on button "OK" at bounding box center [767, 350] width 27 height 20
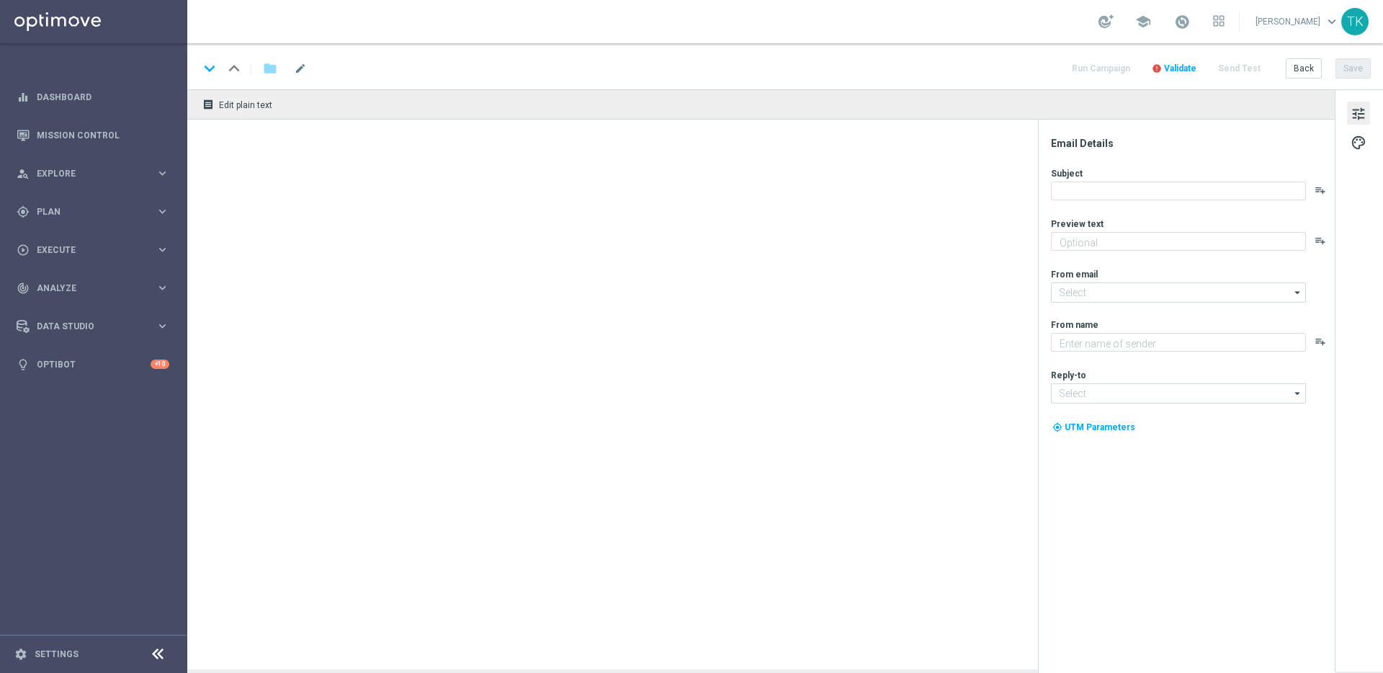
type textarea "preview text"
type input "[EMAIL_ADDRESS][DOMAIN_NAME]"
type textarea "Lottoland"
type input "[EMAIL_ADDRESS][DOMAIN_NAME]"
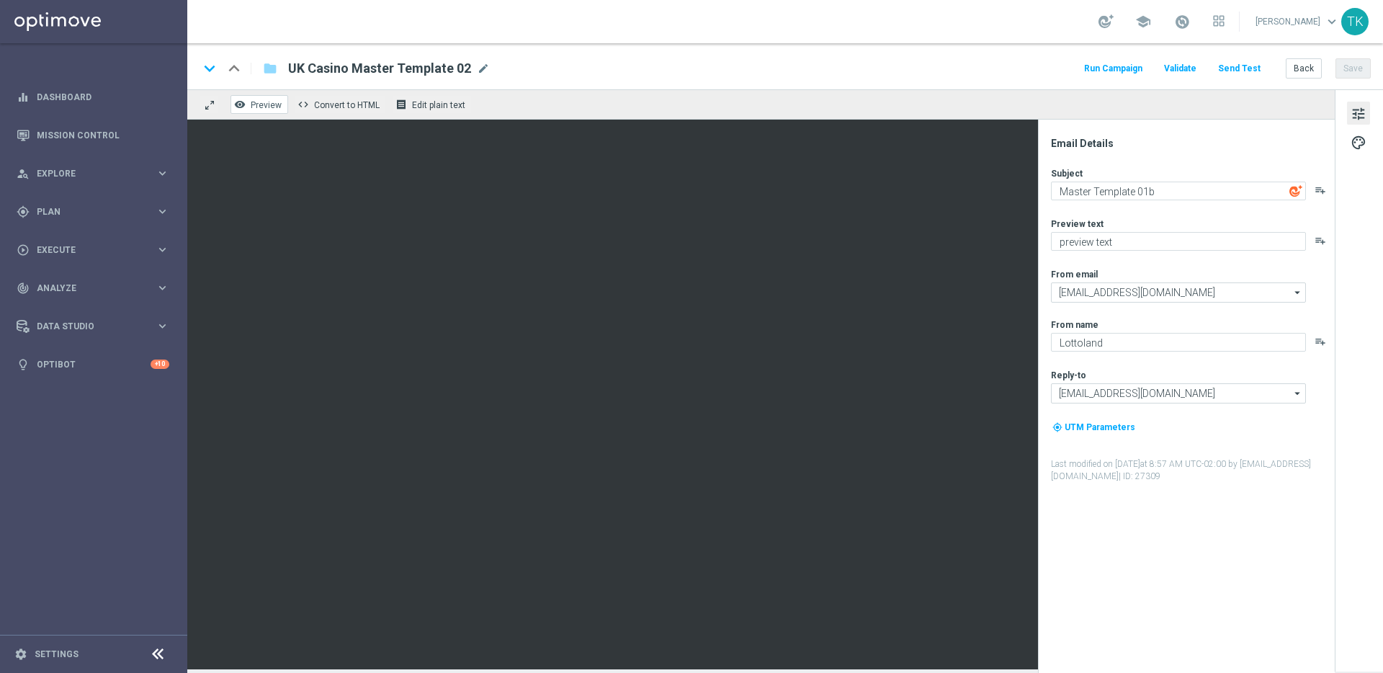
click at [267, 105] on span "Preview" at bounding box center [266, 105] width 31 height 10
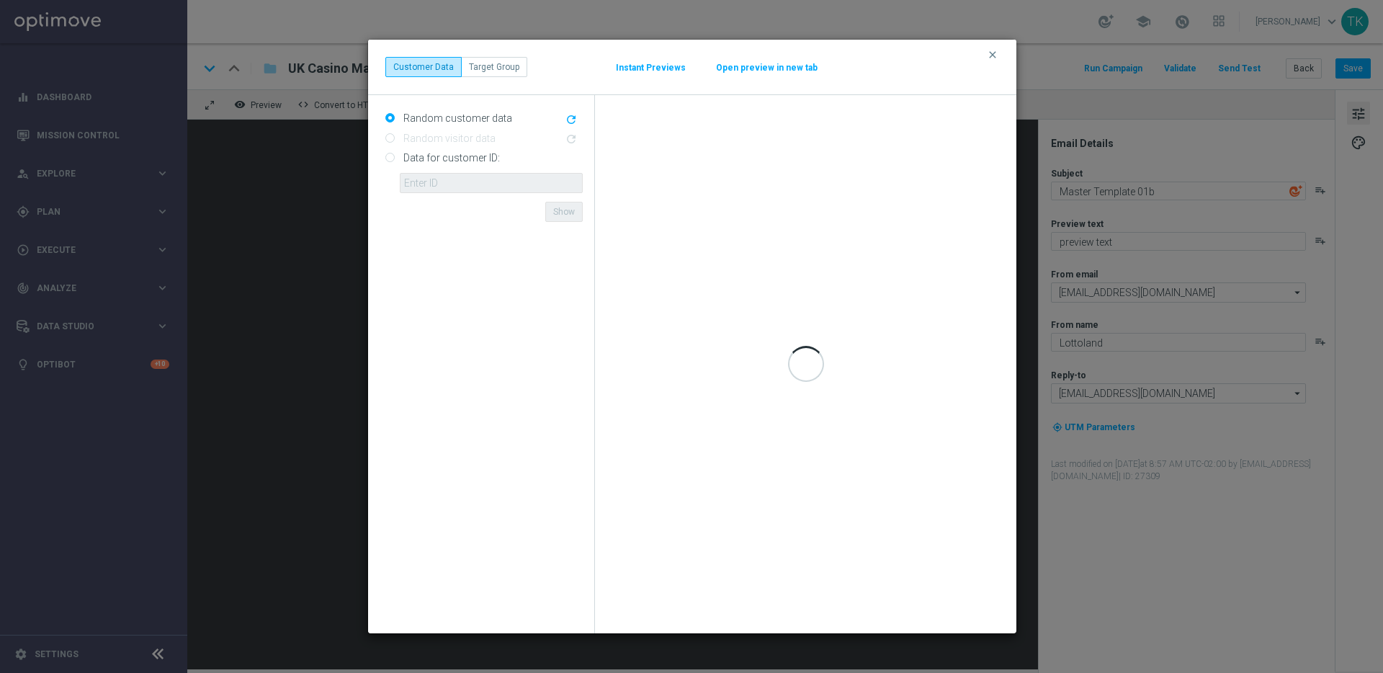
click at [656, 68] on button "Instant Previews" at bounding box center [650, 68] width 71 height 12
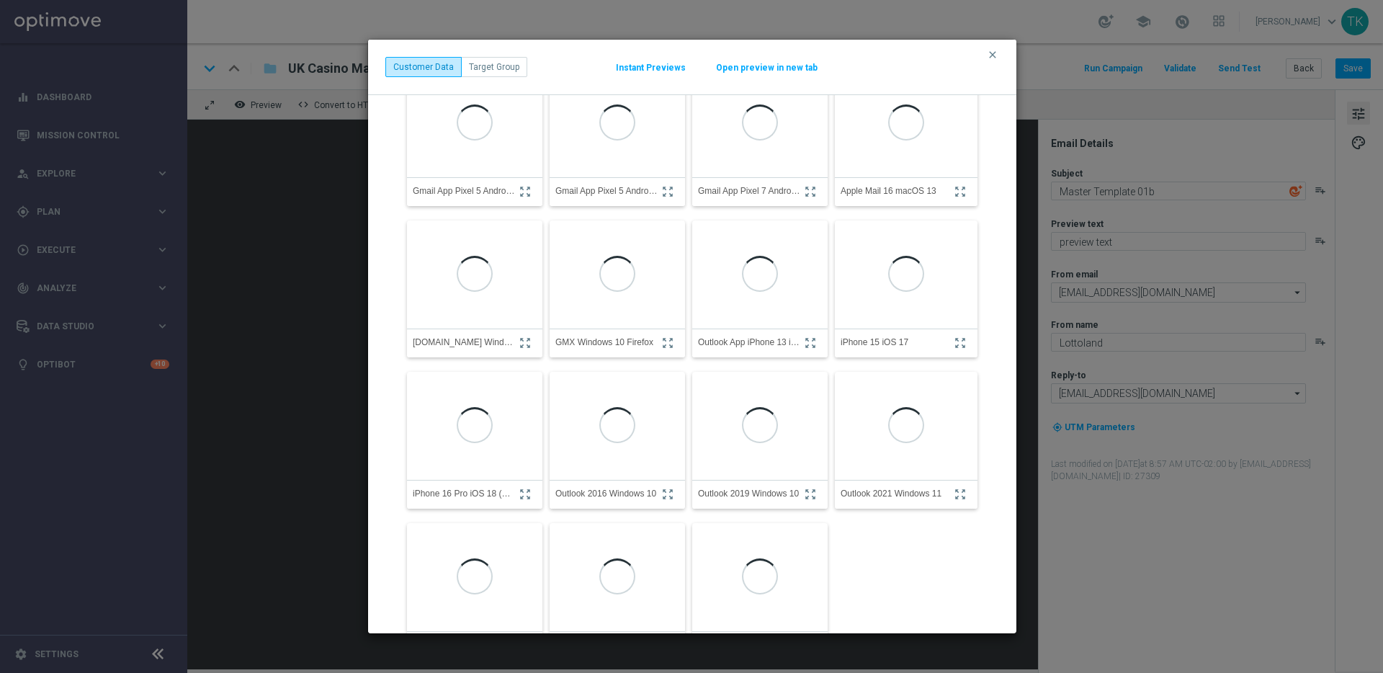
scroll to position [84, 0]
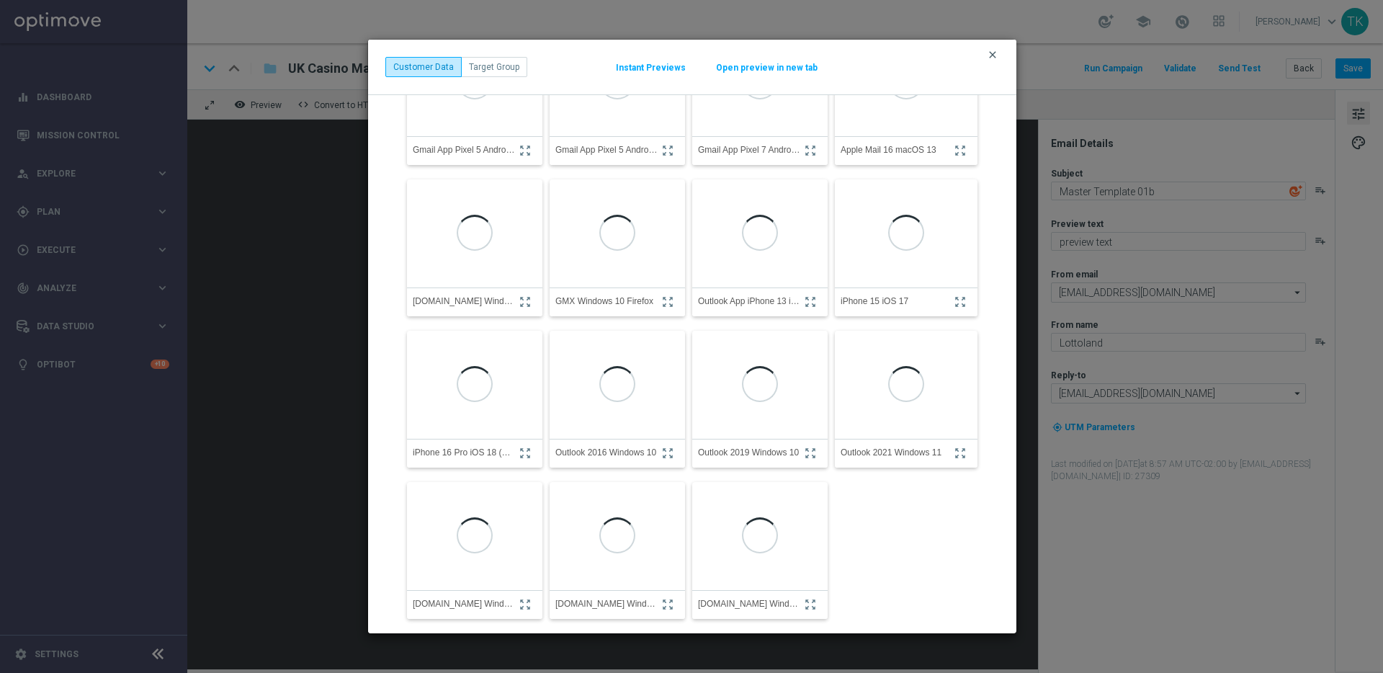
click at [993, 52] on icon "clear" at bounding box center [993, 55] width 12 height 12
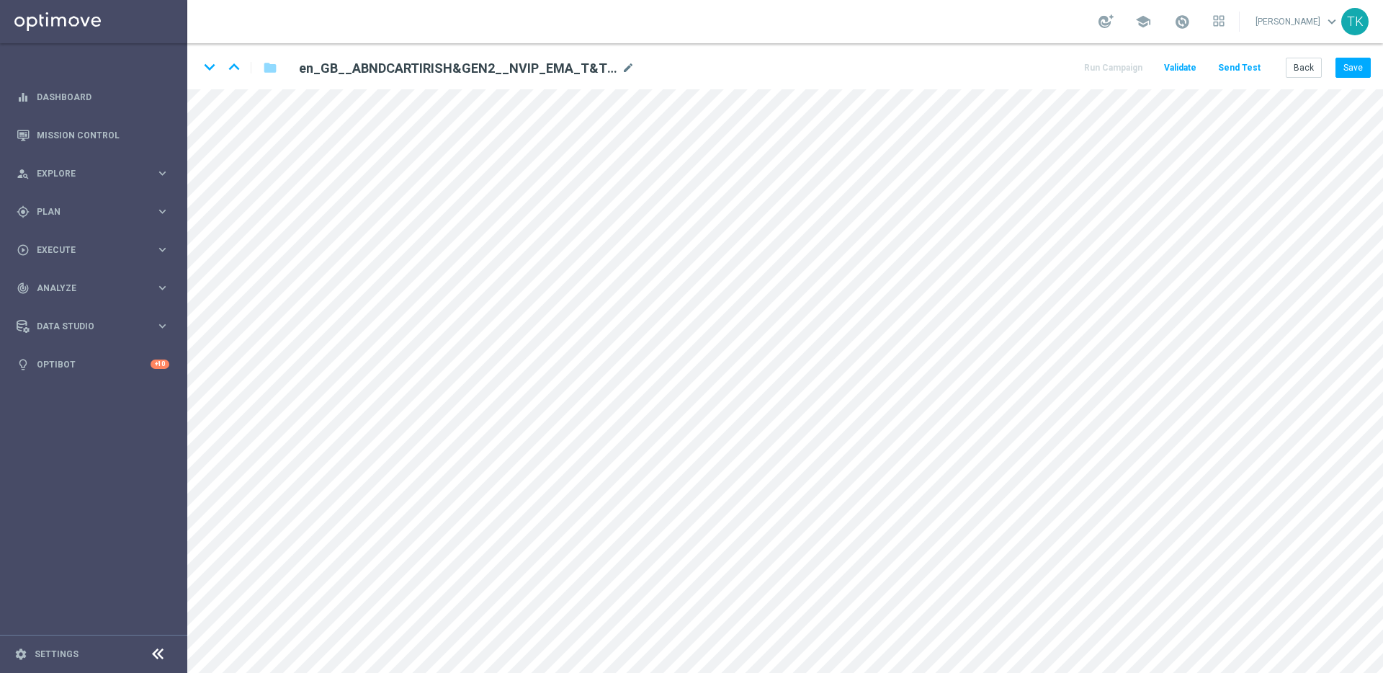
click at [156, 183] on div "person_search Explore keyboard_arrow_right" at bounding box center [93, 173] width 186 height 38
